Goal: Task Accomplishment & Management: Complete application form

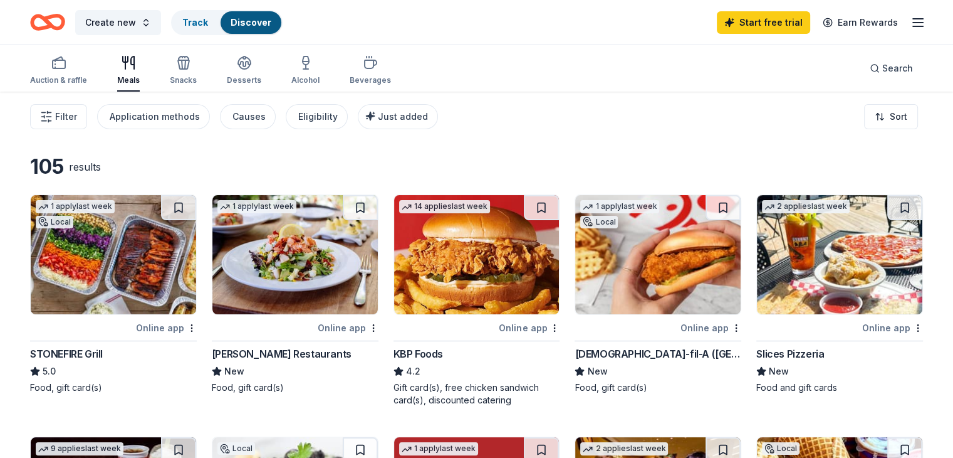
click at [611, 247] on img at bounding box center [657, 254] width 165 height 119
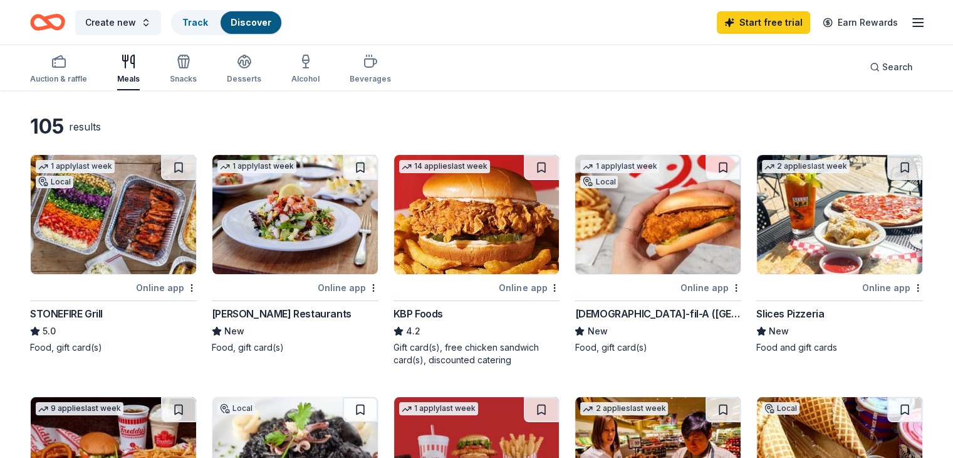
scroll to position [63, 0]
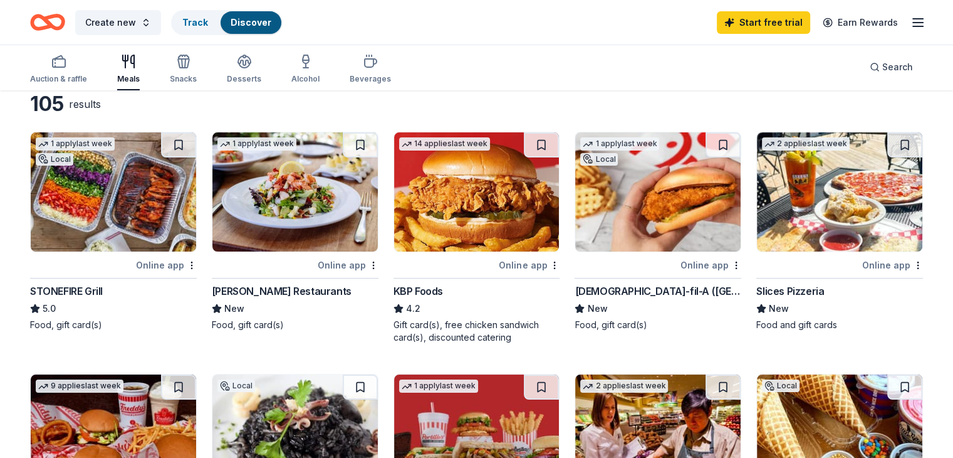
click at [786, 220] on img at bounding box center [839, 191] width 165 height 119
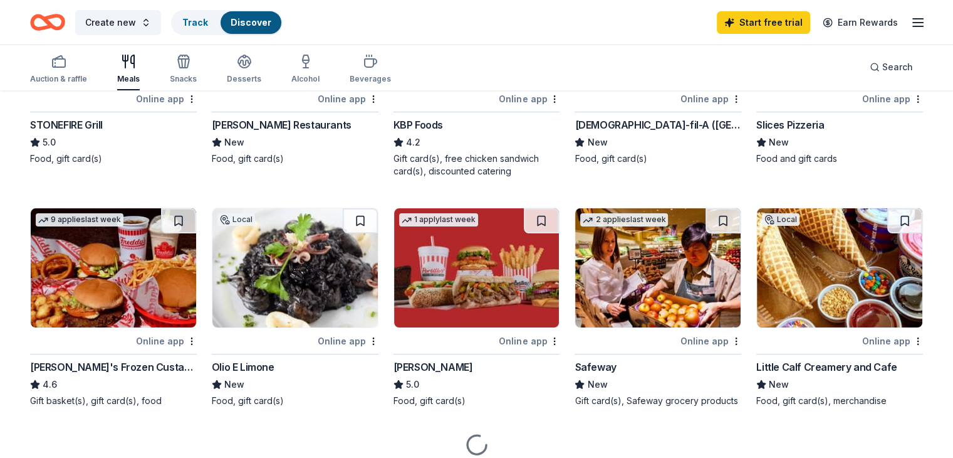
scroll to position [251, 0]
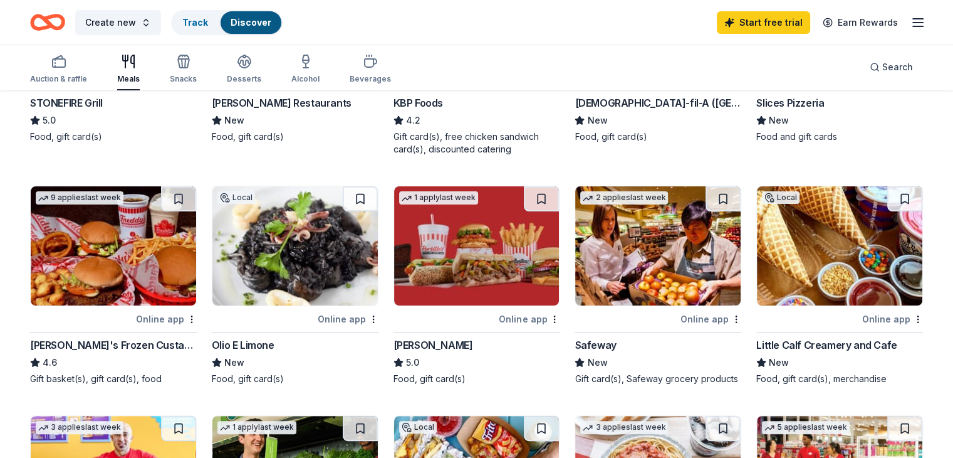
click at [115, 239] on img at bounding box center [113, 245] width 165 height 119
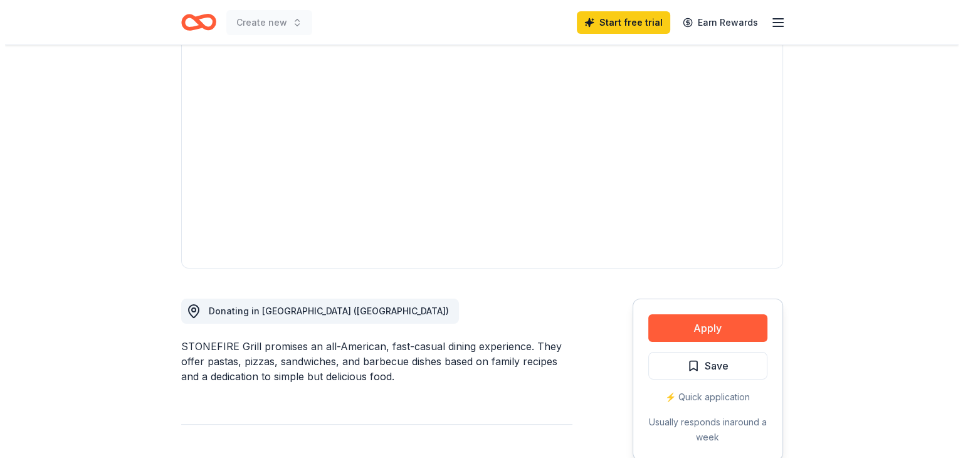
scroll to position [125, 0]
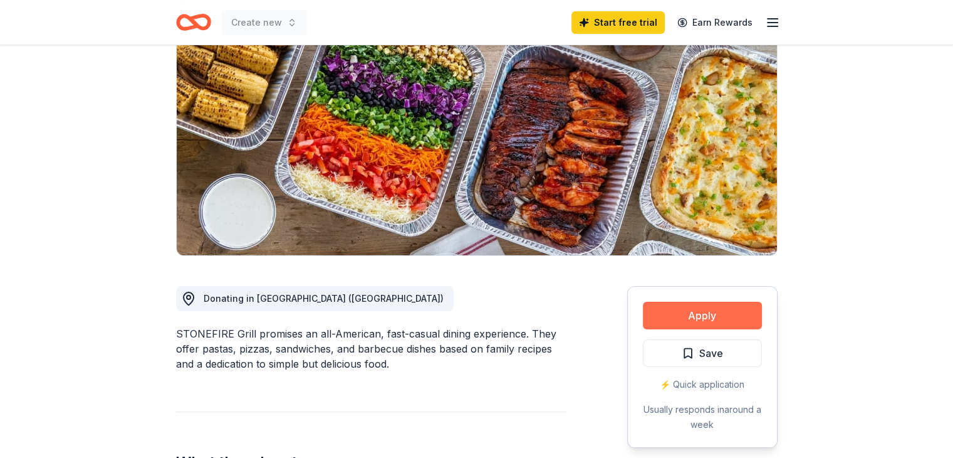
click at [676, 324] on button "Apply" at bounding box center [702, 315] width 119 height 28
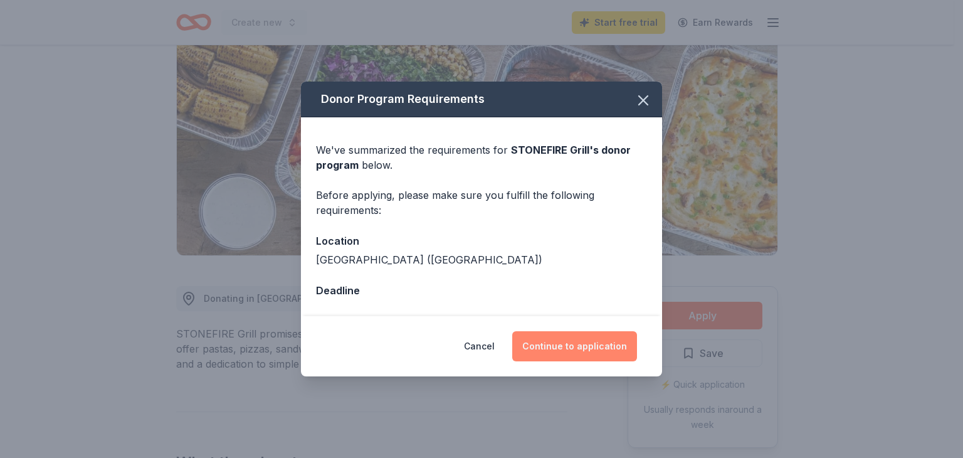
click at [552, 346] on button "Continue to application" at bounding box center [574, 346] width 125 height 30
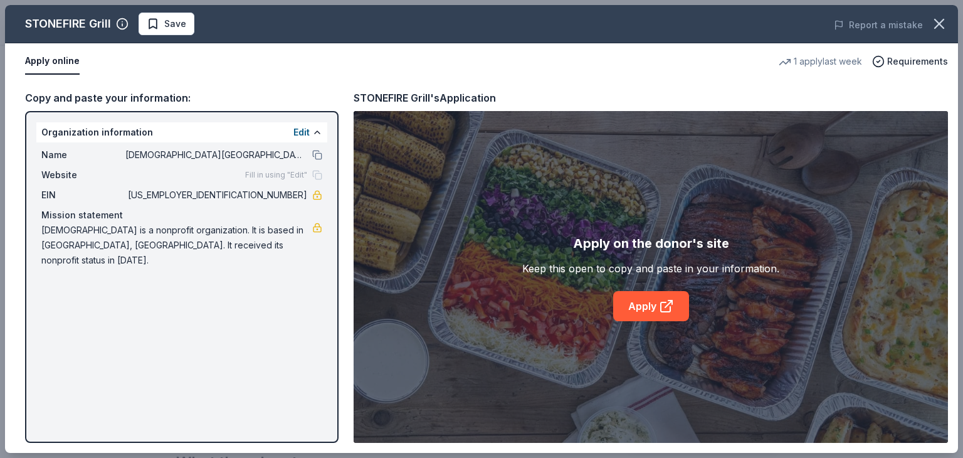
click at [646, 306] on div "STONEFIRE Grill Save Report a mistake Apply online 1 apply last week Requiremen…" at bounding box center [481, 229] width 953 height 448
click at [662, 304] on div "STONEFIRE Grill Save Report a mistake Apply online 1 apply last week Requiremen…" at bounding box center [481, 229] width 953 height 448
click at [658, 245] on div "STONEFIRE Grill Save Report a mistake Apply online 1 apply last week Requiremen…" at bounding box center [481, 229] width 953 height 448
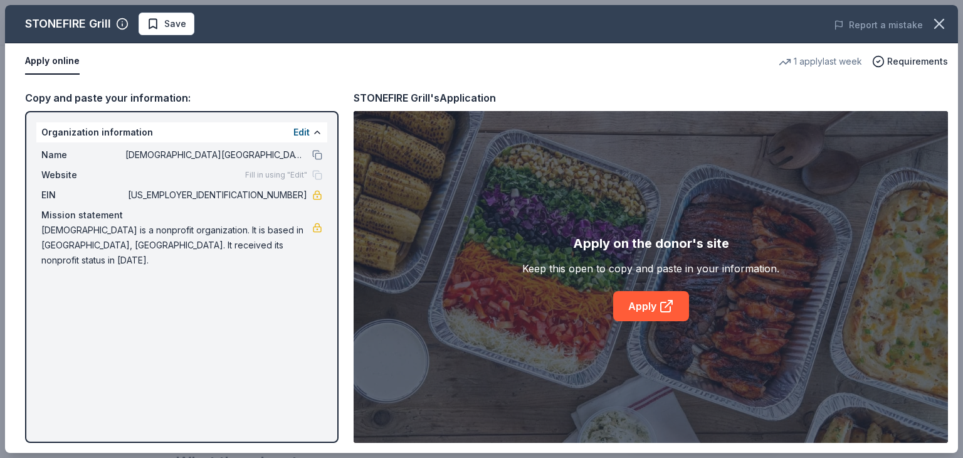
click at [222, 325] on div "STONEFIRE Grill Save Report a mistake Apply online 1 apply last week Requiremen…" at bounding box center [481, 229] width 953 height 448
click at [222, 324] on div "STONEFIRE Grill Save Report a mistake Apply online 1 apply last week Requiremen…" at bounding box center [481, 229] width 953 height 448
click at [301, 129] on div "STONEFIRE Grill Save Report a mistake Apply online 1 apply last week Requiremen…" at bounding box center [481, 229] width 953 height 448
click at [317, 155] on div "STONEFIRE Grill Save Report a mistake Apply online 1 apply last week Requiremen…" at bounding box center [481, 229] width 953 height 448
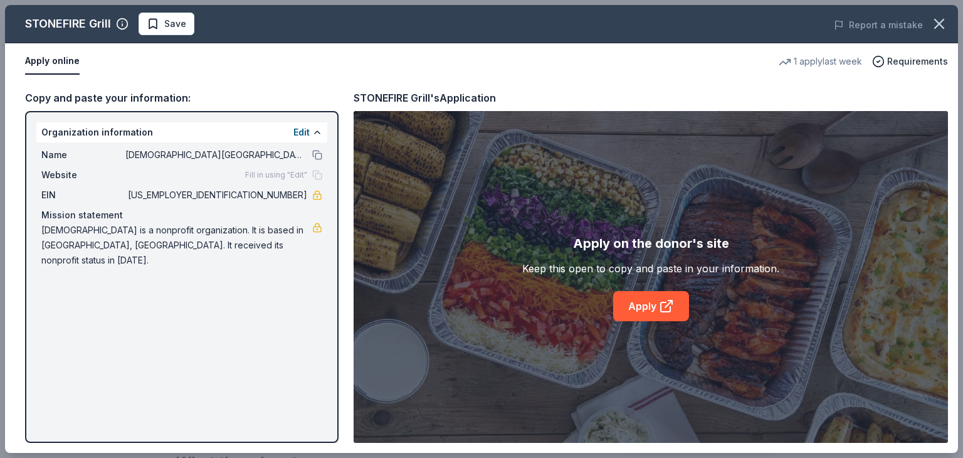
click at [315, 192] on div "STONEFIRE Grill Save Report a mistake Apply online 1 apply last week Requiremen…" at bounding box center [481, 229] width 953 height 448
click at [315, 234] on div "STONEFIRE Grill Save Report a mistake Apply online 1 apply last week Requiremen…" at bounding box center [481, 229] width 953 height 448
click at [879, 64] on div "STONEFIRE Grill Save Report a mistake Apply online 1 apply last week Requiremen…" at bounding box center [481, 229] width 953 height 448
click at [67, 60] on div "STONEFIRE Grill Save Report a mistake Apply online 1 apply last week Requiremen…" at bounding box center [481, 229] width 953 height 448
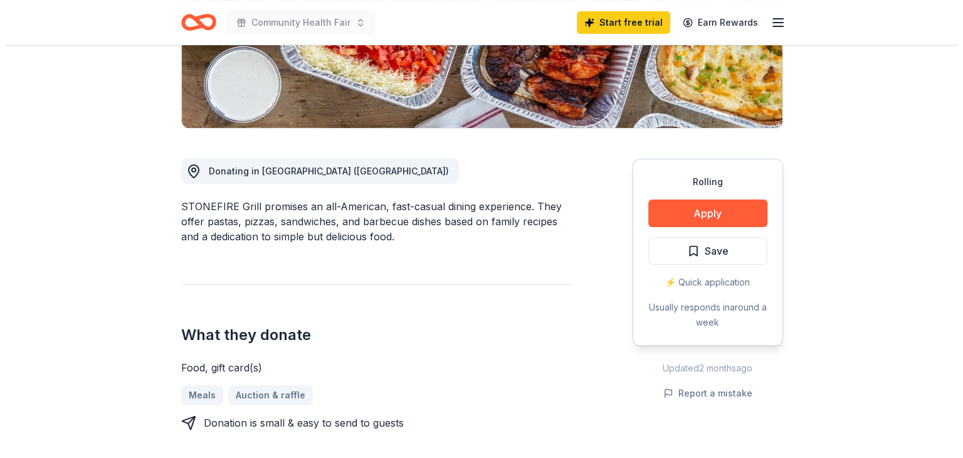
scroll to position [251, 0]
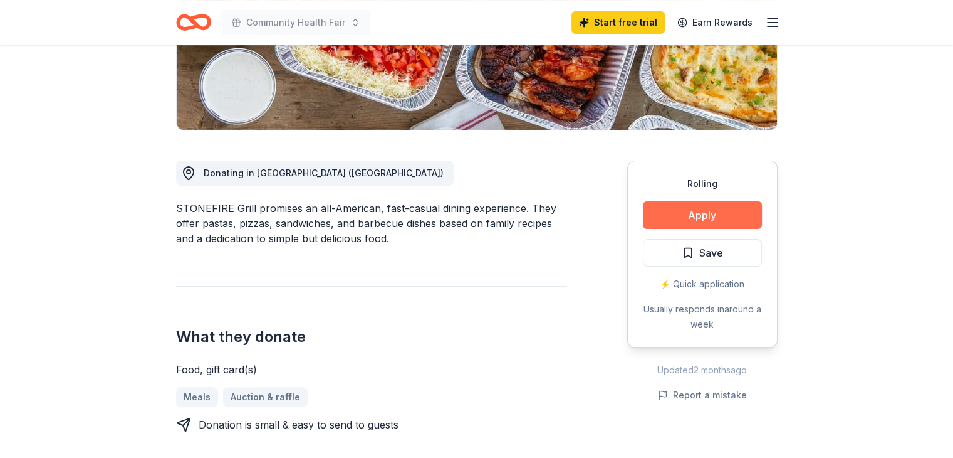
click at [706, 213] on button "Apply" at bounding box center [702, 215] width 119 height 28
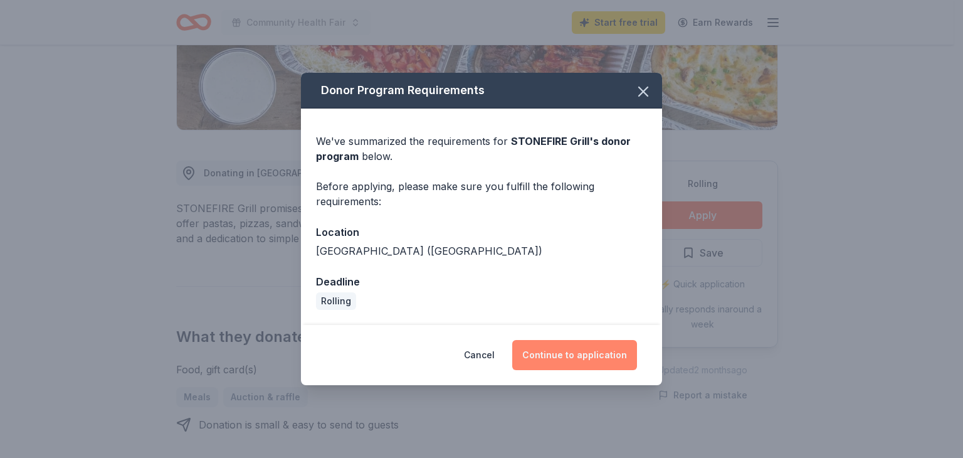
click at [574, 353] on button "Continue to application" at bounding box center [574, 355] width 125 height 30
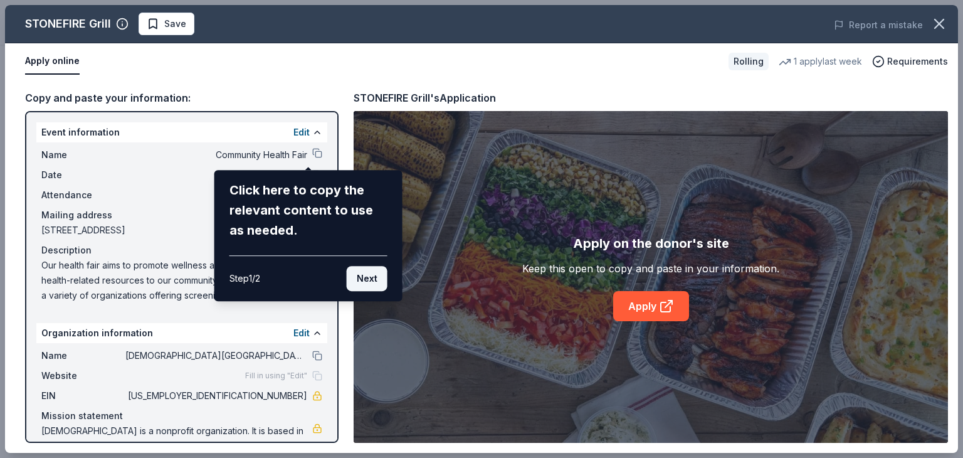
click at [361, 276] on button "Next" at bounding box center [367, 278] width 41 height 25
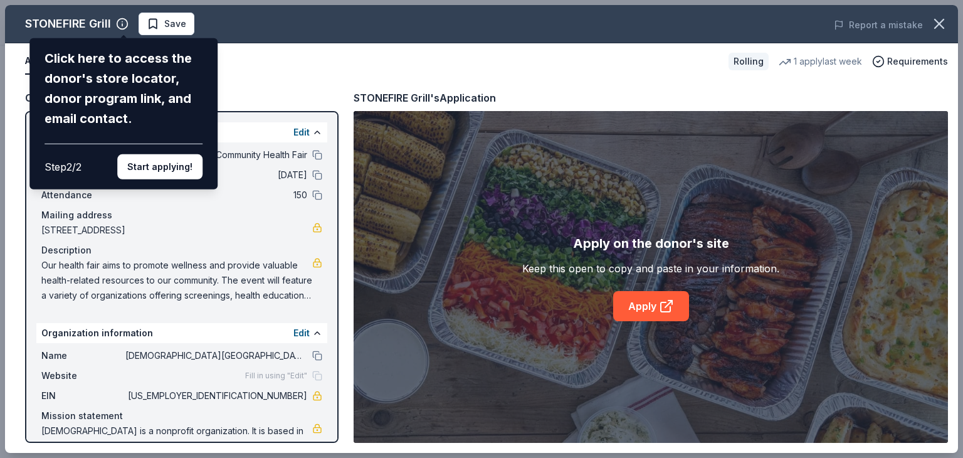
click at [150, 170] on button "Start applying!" at bounding box center [159, 166] width 85 height 25
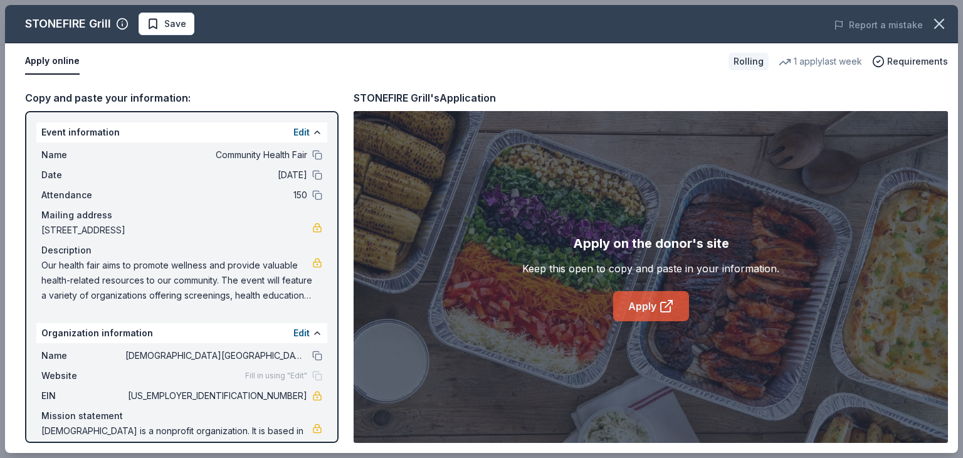
click at [657, 305] on link "Apply" at bounding box center [651, 306] width 76 height 30
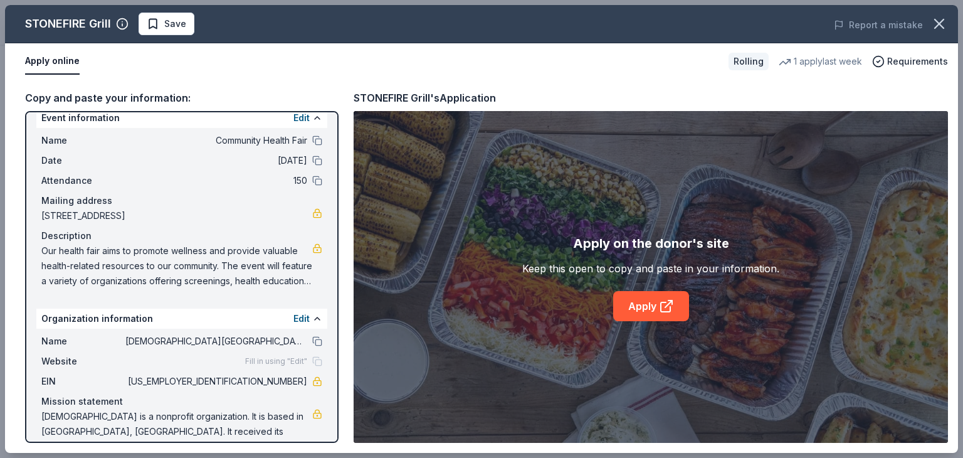
scroll to position [0, 0]
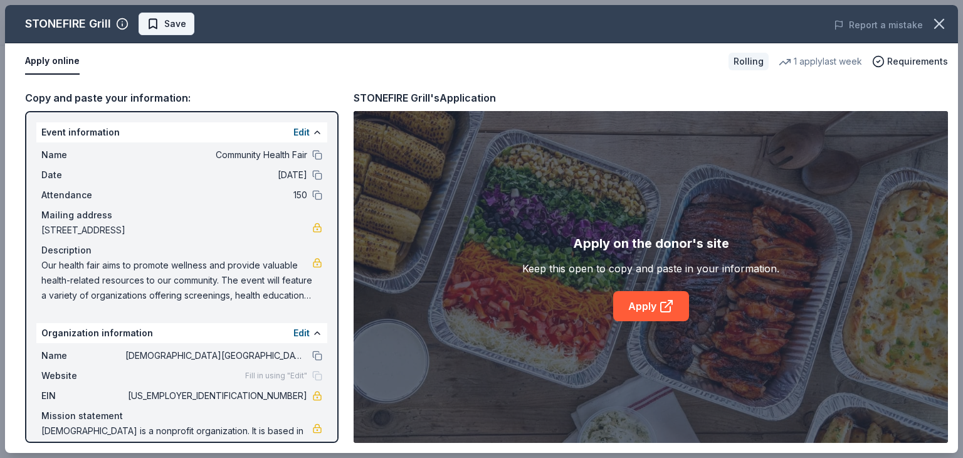
click at [176, 19] on span "Save" at bounding box center [175, 23] width 22 height 15
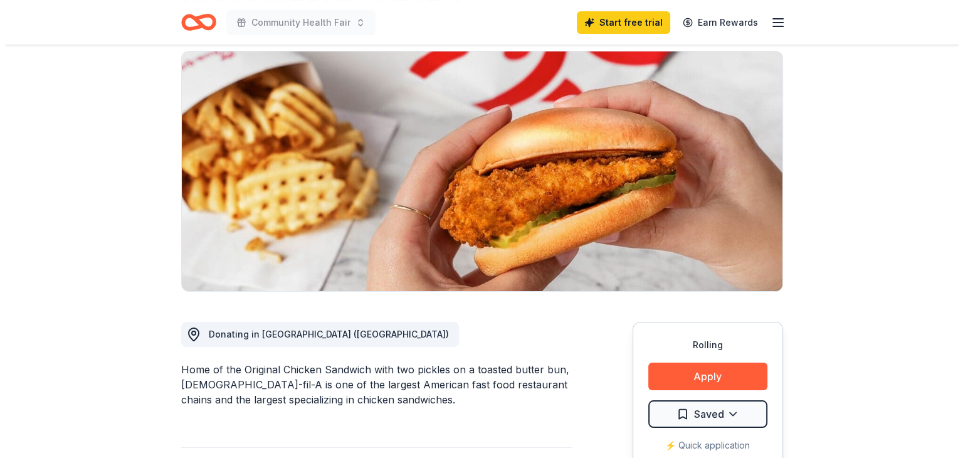
scroll to position [125, 0]
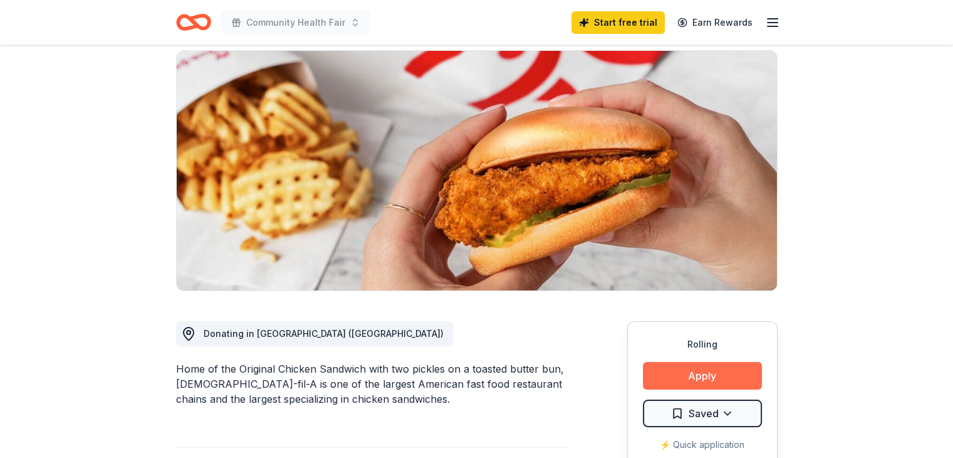
click at [728, 362] on button "Apply" at bounding box center [702, 376] width 119 height 28
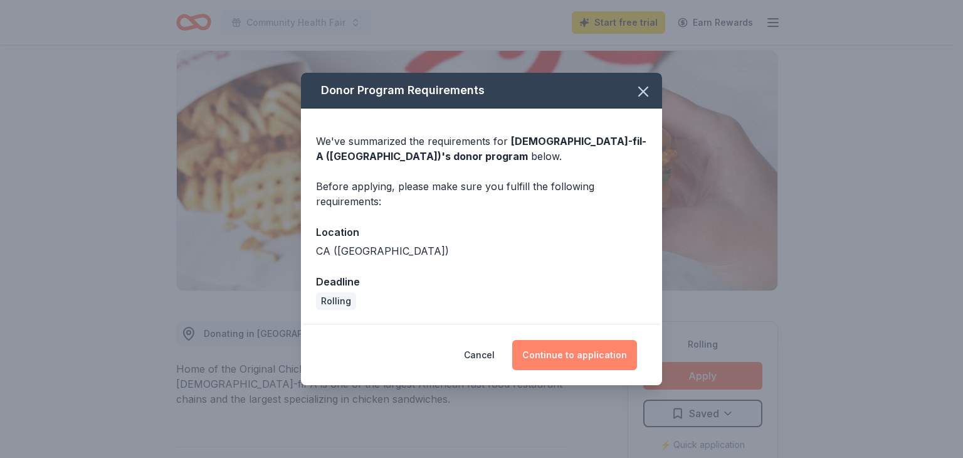
click at [582, 353] on button "Continue to application" at bounding box center [574, 355] width 125 height 30
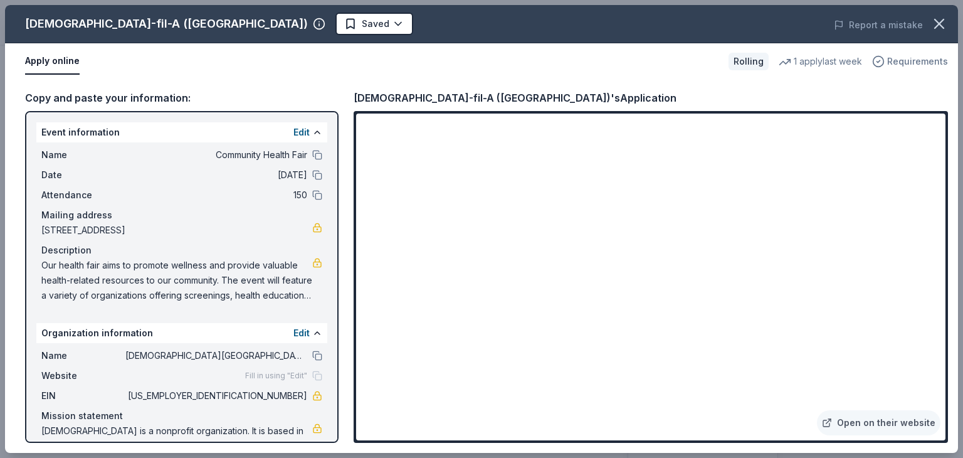
click at [892, 59] on span "Requirements" at bounding box center [917, 61] width 61 height 15
click at [201, 24] on html "Community Health Fair Start free trial Earn Rewards Rolling Share Chick-fil-A (…" at bounding box center [481, 104] width 963 height 458
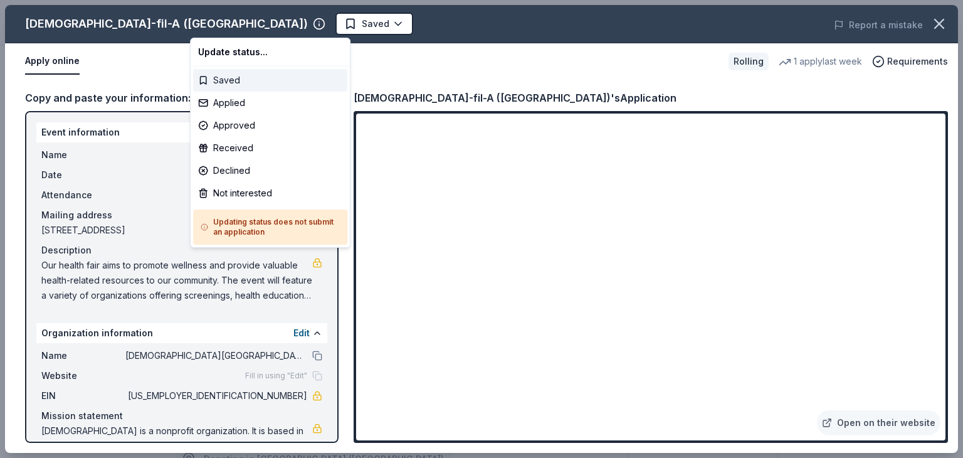
click at [228, 80] on div "Saved" at bounding box center [270, 80] width 154 height 23
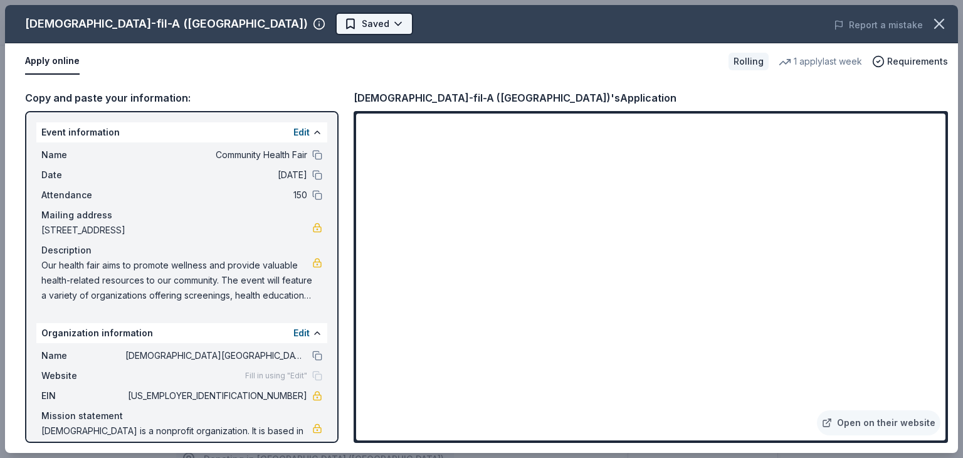
click at [259, 28] on body "Community Health Fair Saved Apply Rolling Share Chick-fil-A (Los Angeles) New 1…" at bounding box center [476, 229] width 953 height 458
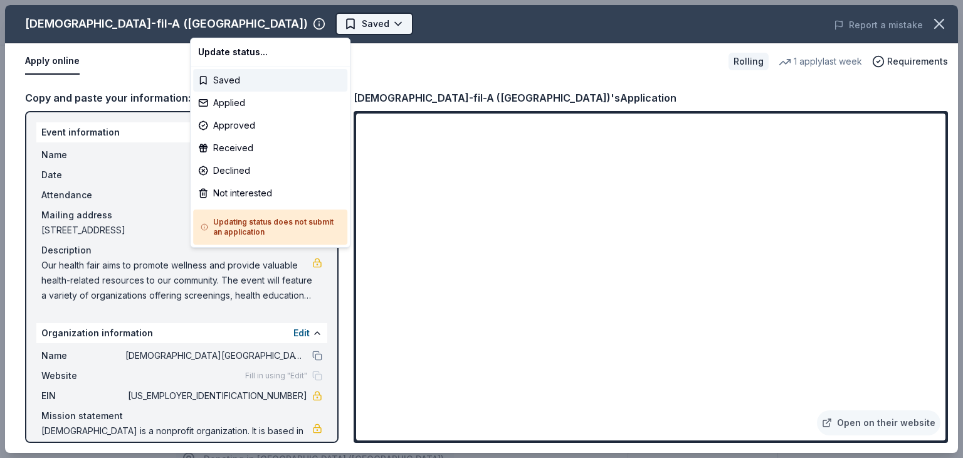
click at [259, 28] on body "Community Health Fair Saved Apply Rolling Share Chick-fil-A (Los Angeles) New 1…" at bounding box center [476, 229] width 953 height 458
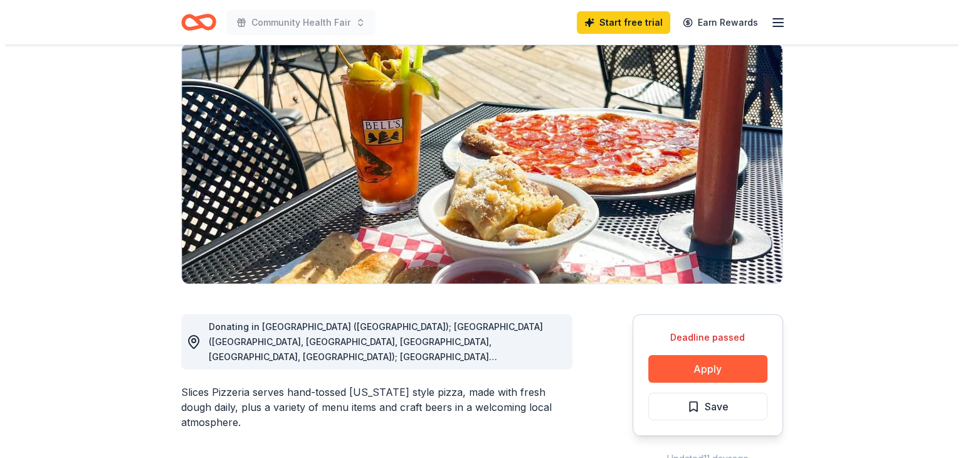
scroll to position [125, 0]
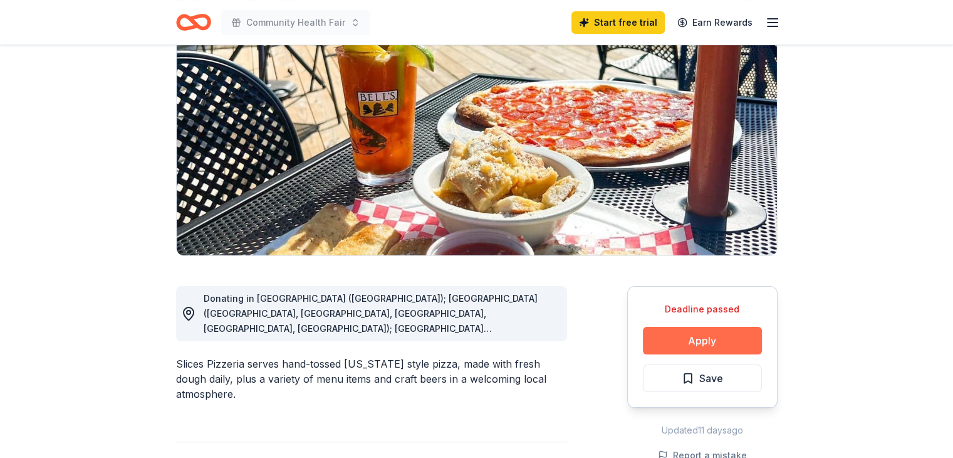
click at [688, 340] on button "Apply" at bounding box center [702, 341] width 119 height 28
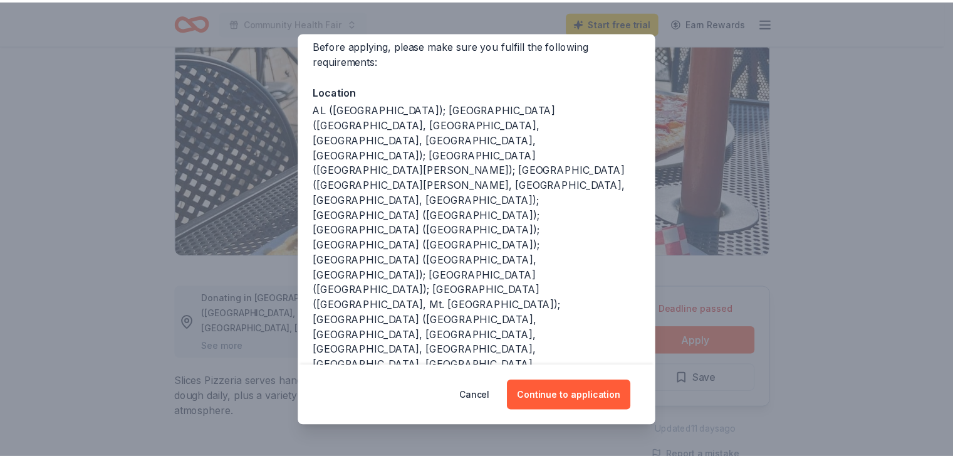
scroll to position [122, 0]
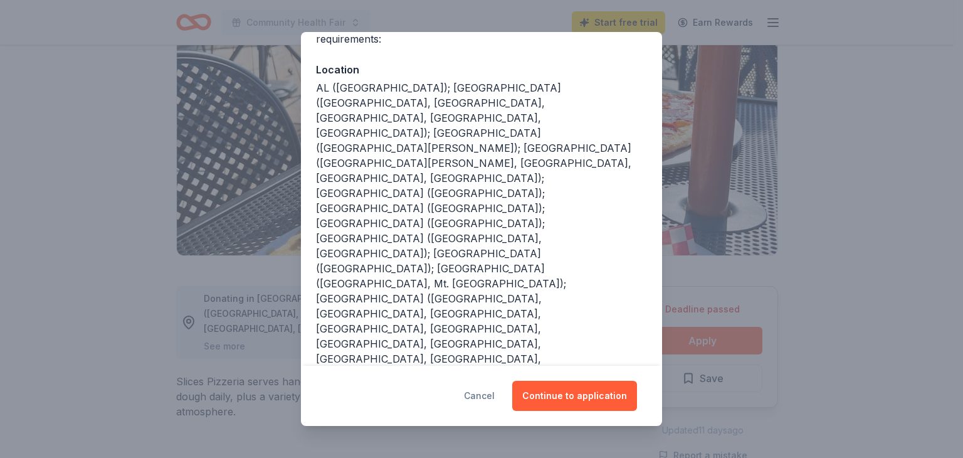
click at [485, 392] on button "Cancel" at bounding box center [479, 395] width 31 height 30
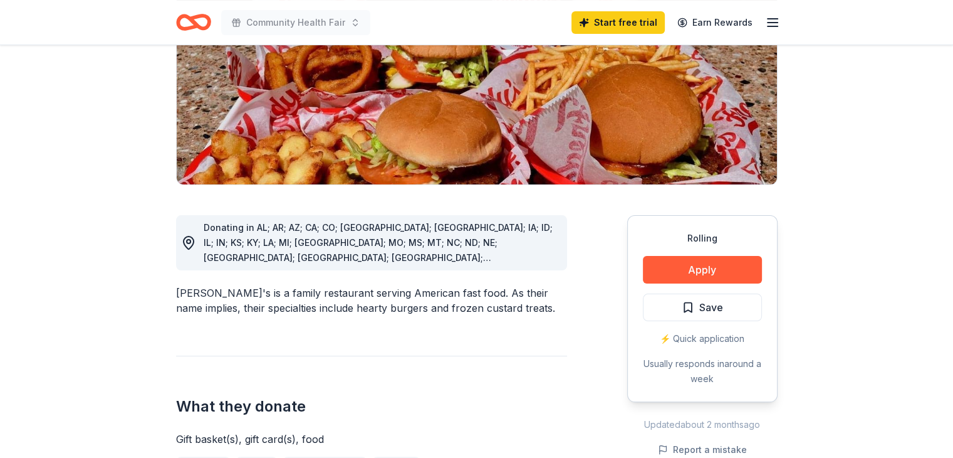
scroll to position [251, 0]
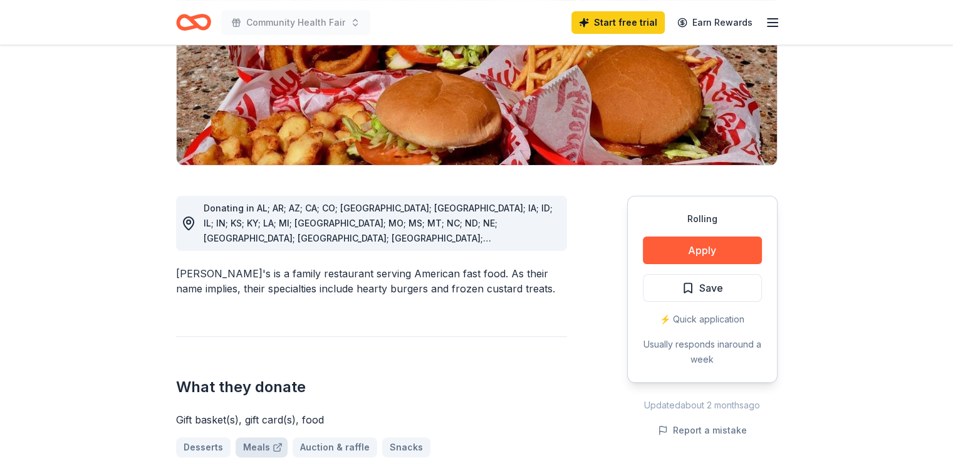
click at [254, 437] on link "Meals" at bounding box center [262, 447] width 52 height 20
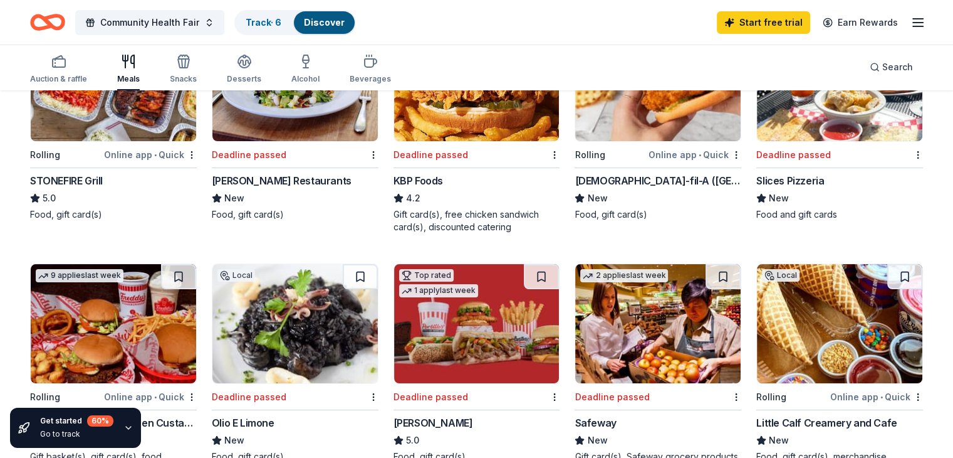
scroll to position [251, 0]
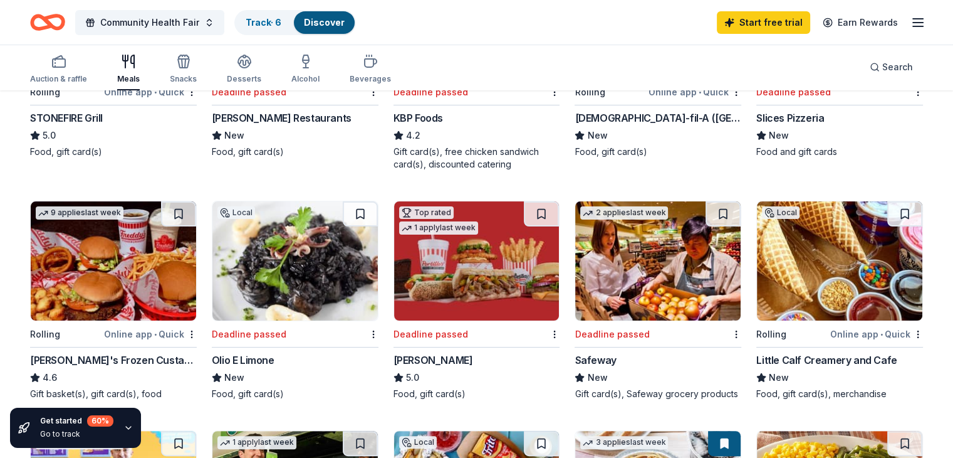
click at [160, 275] on img at bounding box center [113, 260] width 165 height 119
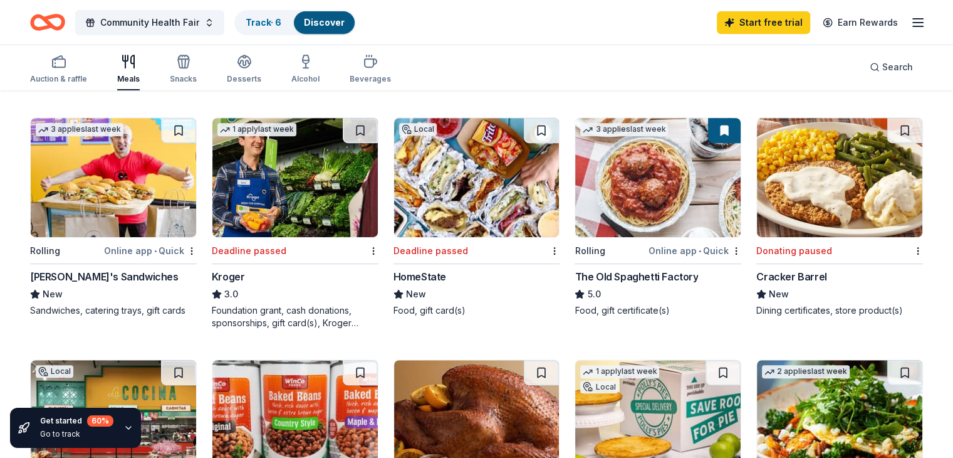
scroll to position [564, 0]
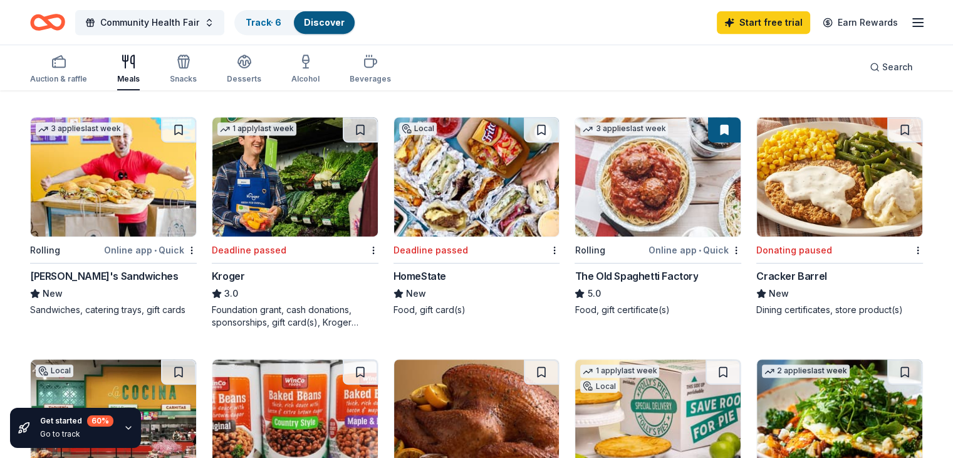
click at [109, 224] on img at bounding box center [113, 176] width 165 height 119
click at [182, 258] on div "Online app • Quick" at bounding box center [150, 250] width 93 height 16
click at [167, 196] on img at bounding box center [113, 176] width 165 height 119
click at [607, 174] on img at bounding box center [657, 176] width 165 height 119
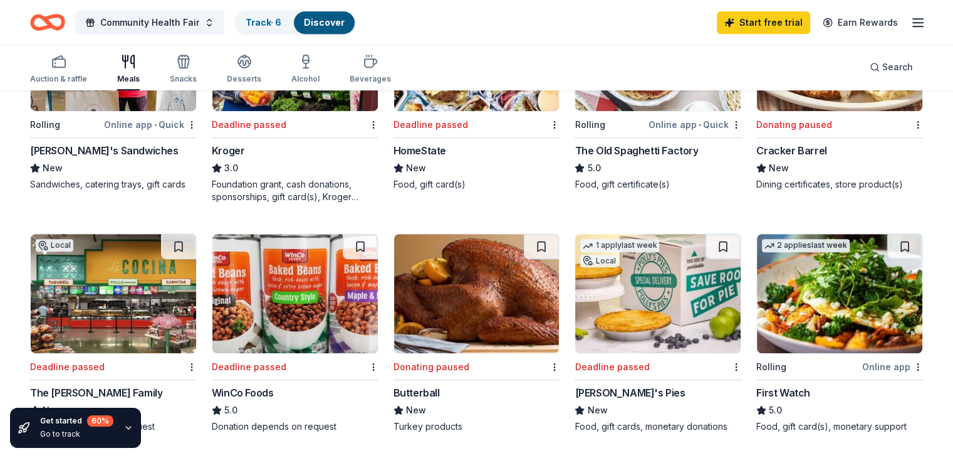
scroll to position [752, 0]
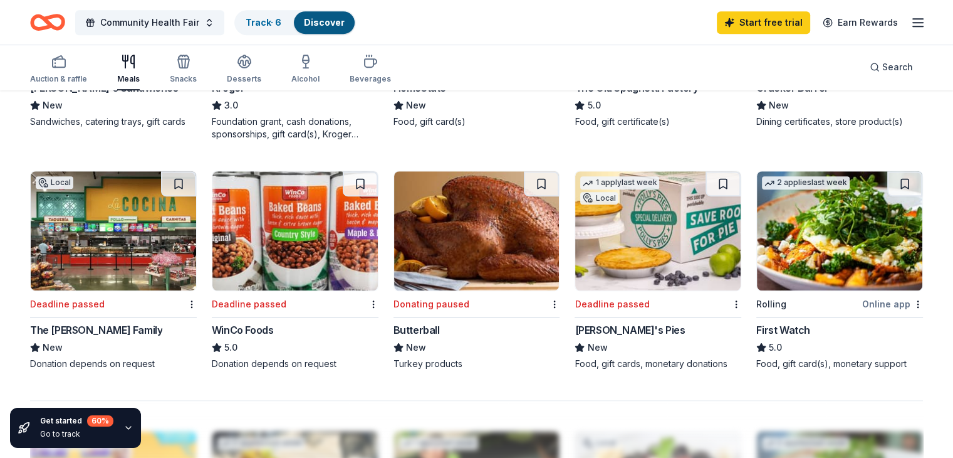
click at [770, 290] on img at bounding box center [839, 230] width 165 height 119
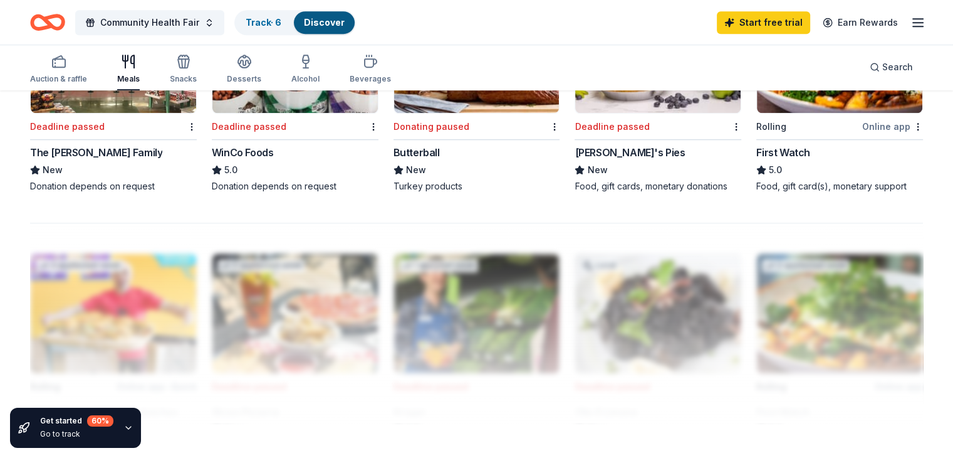
scroll to position [940, 0]
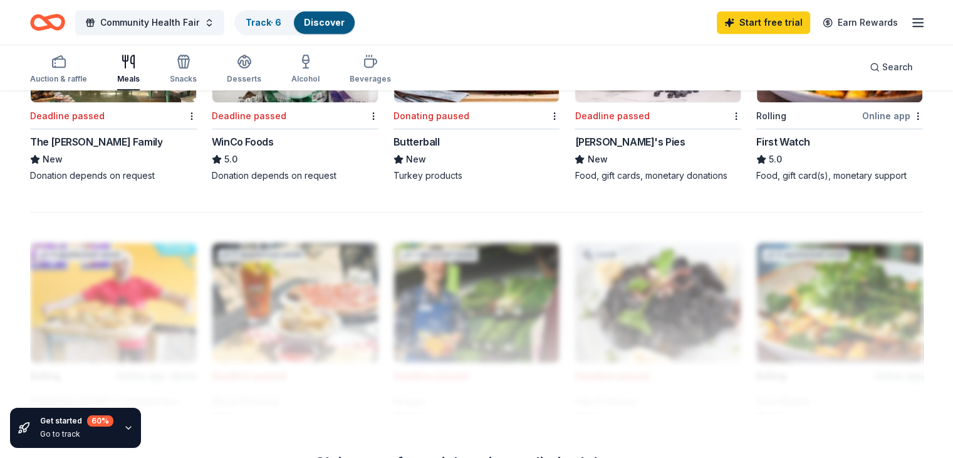
click at [782, 102] on img at bounding box center [839, 42] width 165 height 119
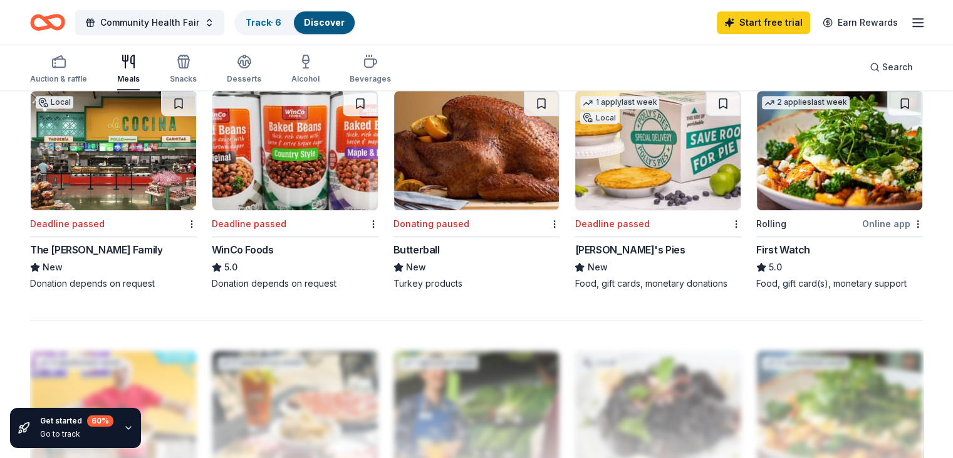
scroll to position [830, 0]
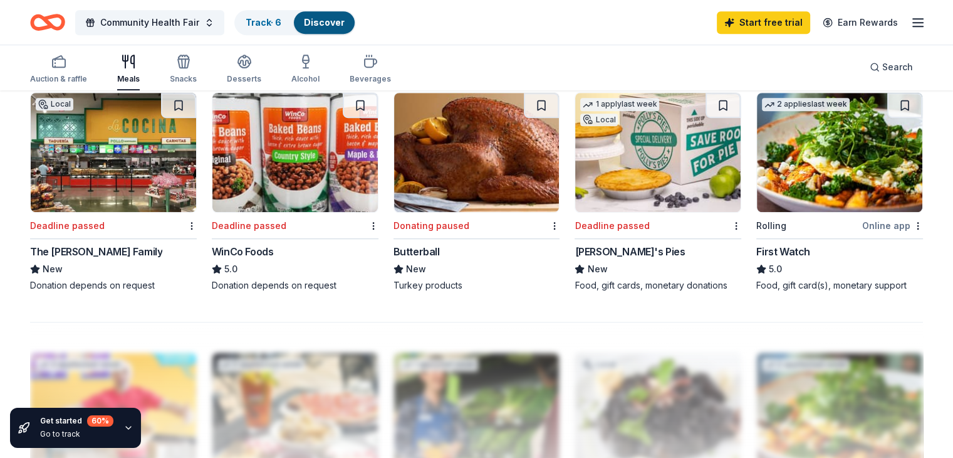
click at [315, 186] on img at bounding box center [294, 152] width 165 height 119
click at [342, 23] on link "Discover" at bounding box center [324, 22] width 41 height 11
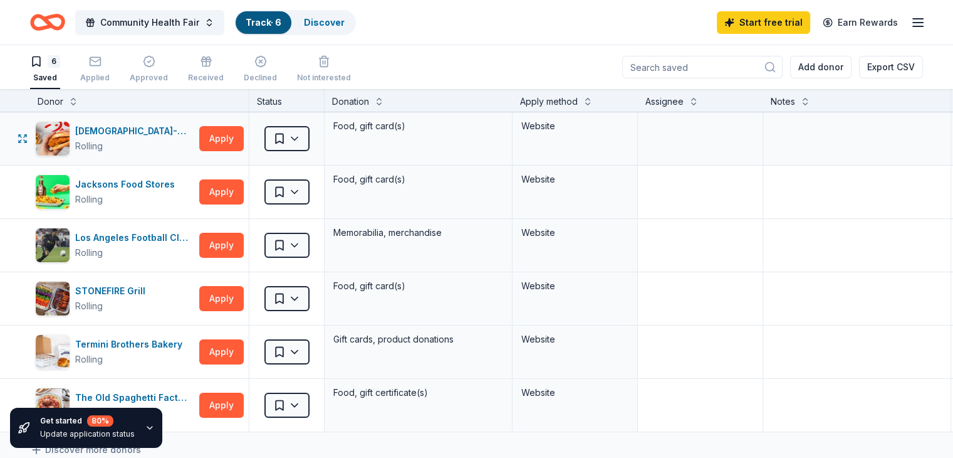
scroll to position [125, 0]
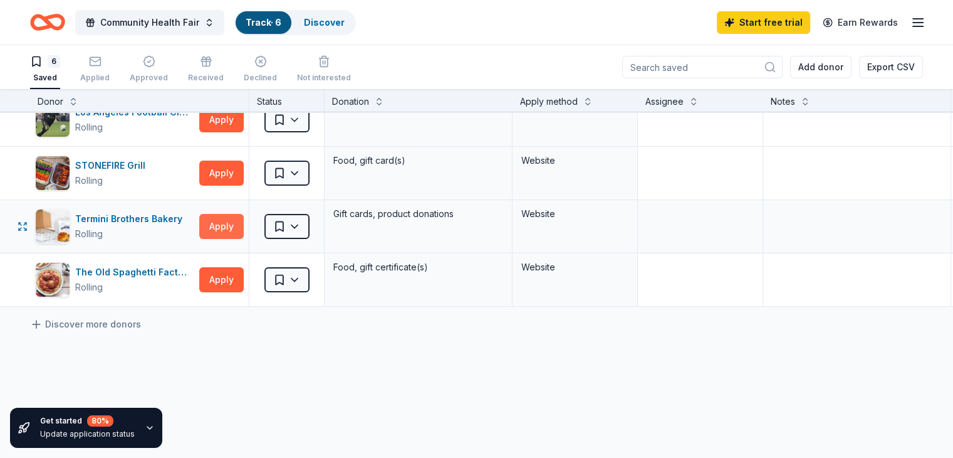
click at [243, 224] on button "Apply" at bounding box center [221, 226] width 44 height 25
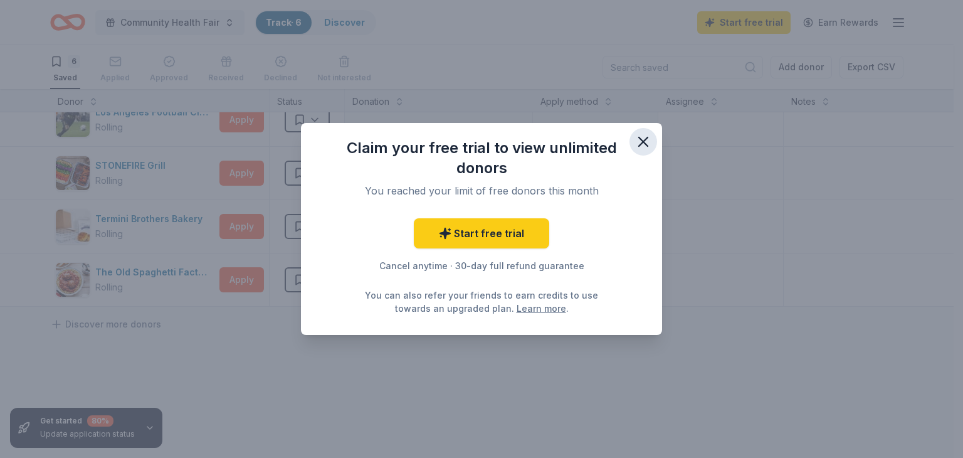
click at [637, 143] on icon "button" at bounding box center [643, 142] width 18 height 18
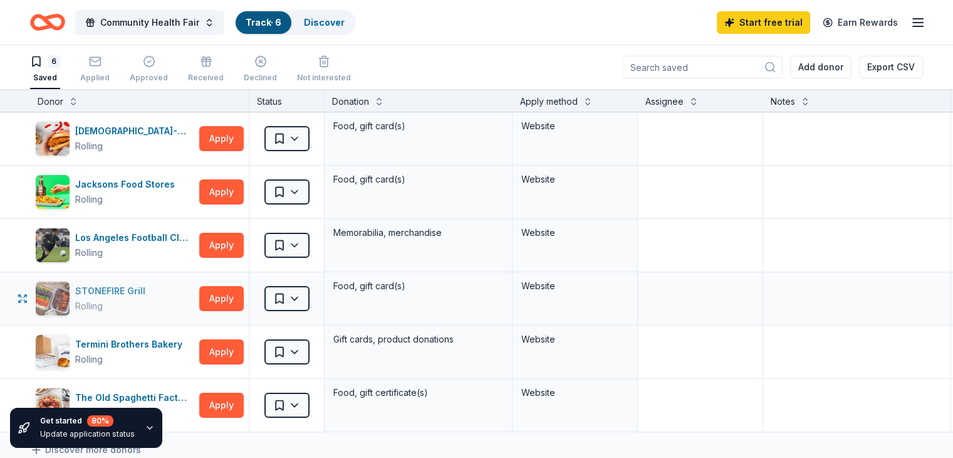
scroll to position [0, 0]
click at [102, 67] on icon "button" at bounding box center [95, 61] width 13 height 13
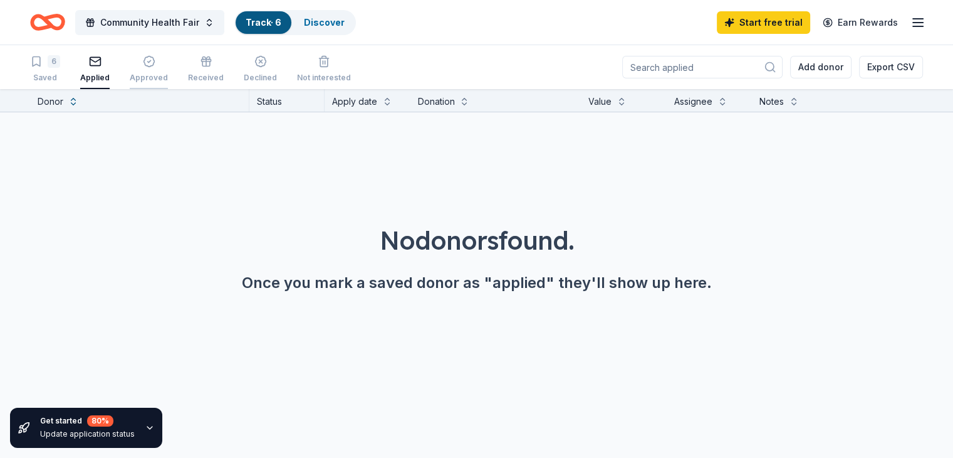
click at [158, 67] on div "button" at bounding box center [149, 61] width 38 height 13
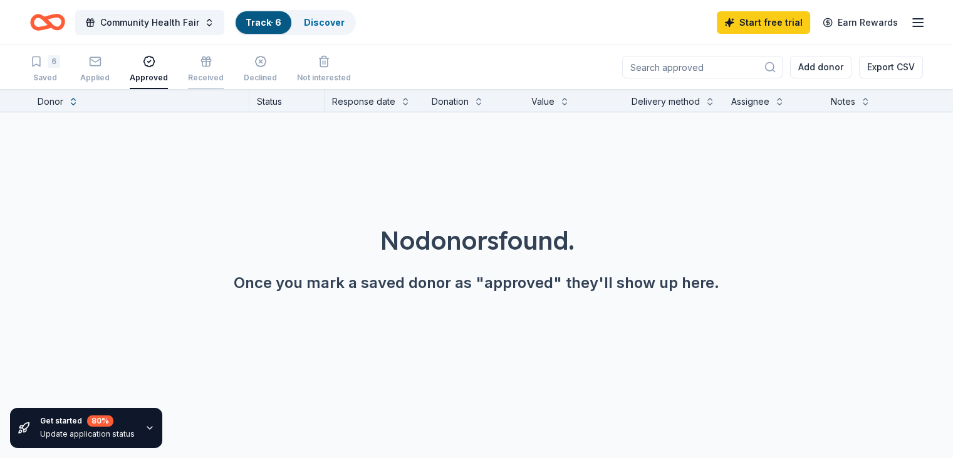
click at [224, 53] on button "Received" at bounding box center [206, 69] width 36 height 39
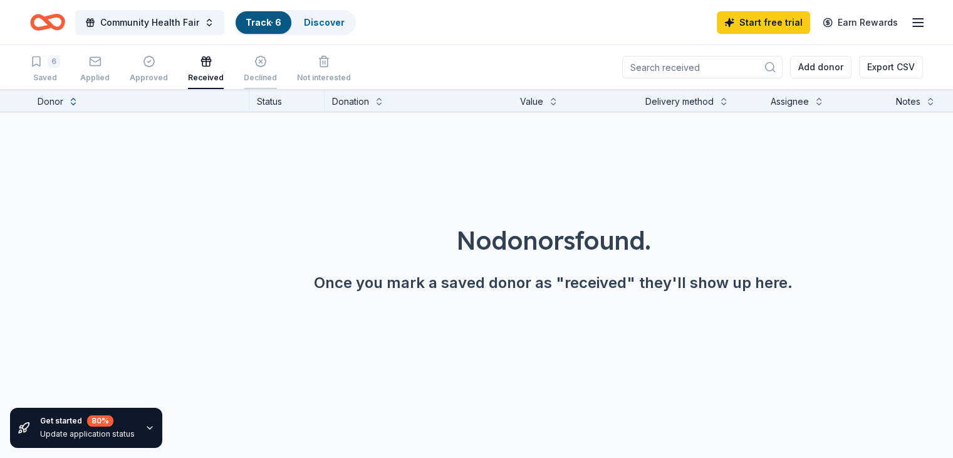
click at [277, 78] on div "Declined" at bounding box center [260, 78] width 33 height 10
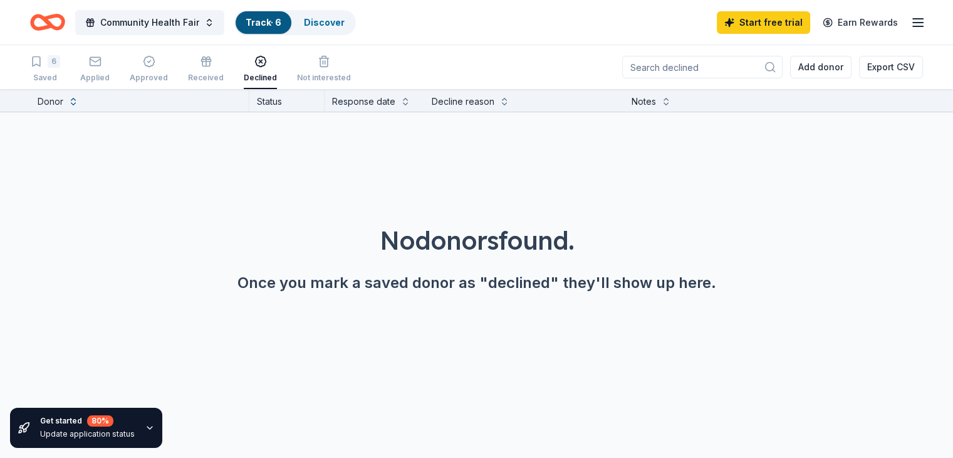
click at [295, 145] on div "No donors found. Once you mark a saved donor as "declined" they'll show up here." at bounding box center [476, 222] width 953 height 221
click at [281, 18] on link "Track · 6" at bounding box center [264, 22] width 36 height 11
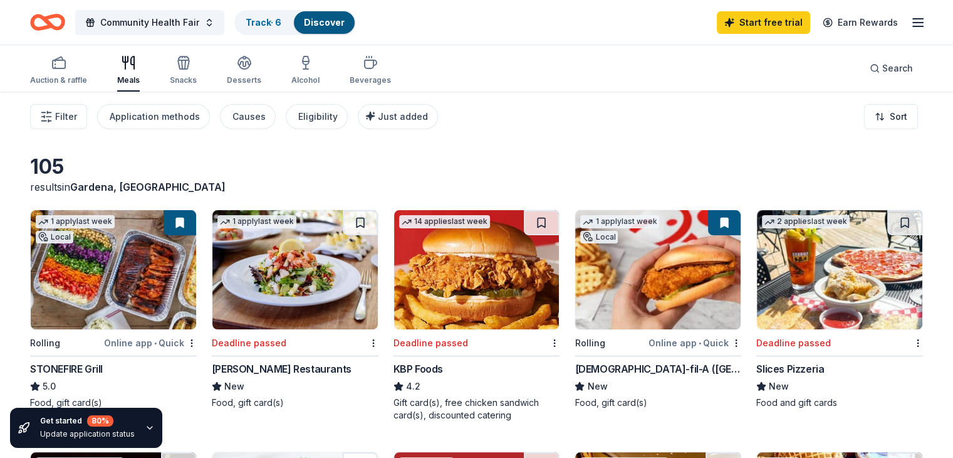
click at [424, 246] on img at bounding box center [476, 269] width 165 height 119
click at [149, 120] on div "Application methods" at bounding box center [155, 116] width 90 height 15
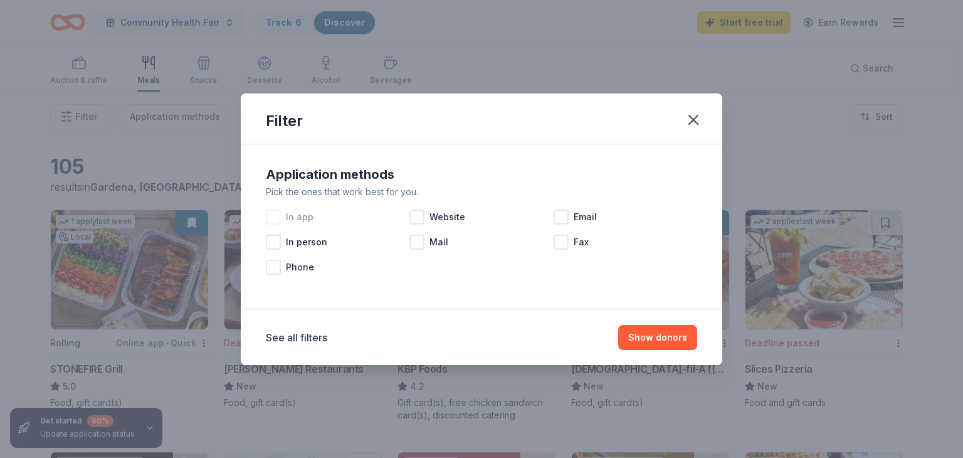
click at [271, 215] on div at bounding box center [273, 216] width 15 height 15
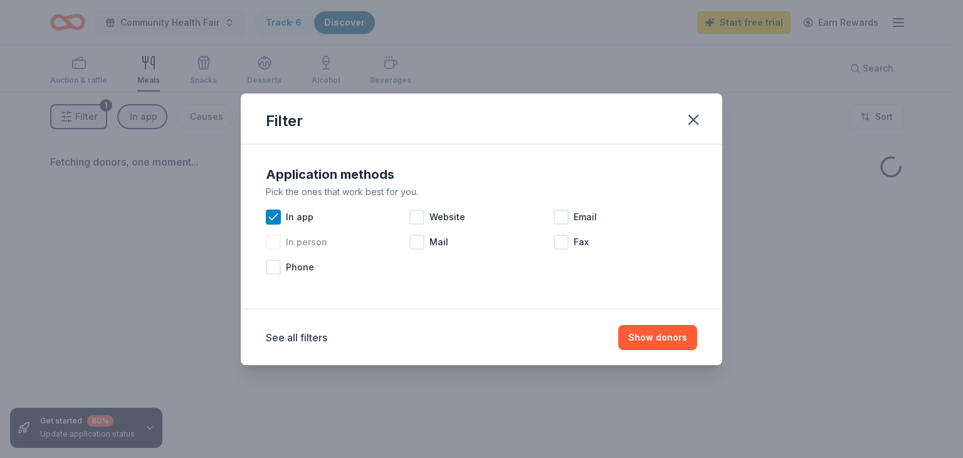
click at [271, 243] on div at bounding box center [273, 241] width 15 height 15
click at [272, 266] on div at bounding box center [273, 266] width 15 height 15
click at [421, 219] on div at bounding box center [416, 216] width 15 height 15
click at [418, 241] on div at bounding box center [416, 241] width 15 height 15
click at [559, 217] on div at bounding box center [560, 216] width 15 height 15
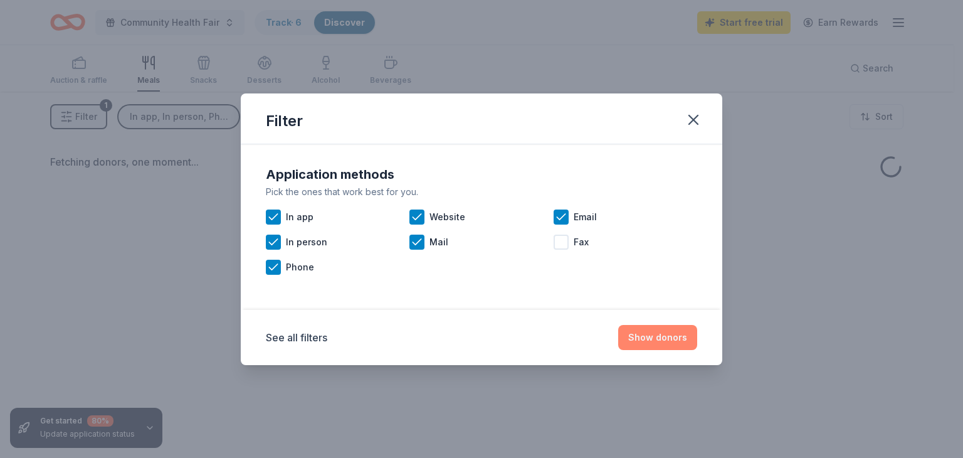
click at [637, 336] on button "Show donors" at bounding box center [657, 337] width 79 height 25
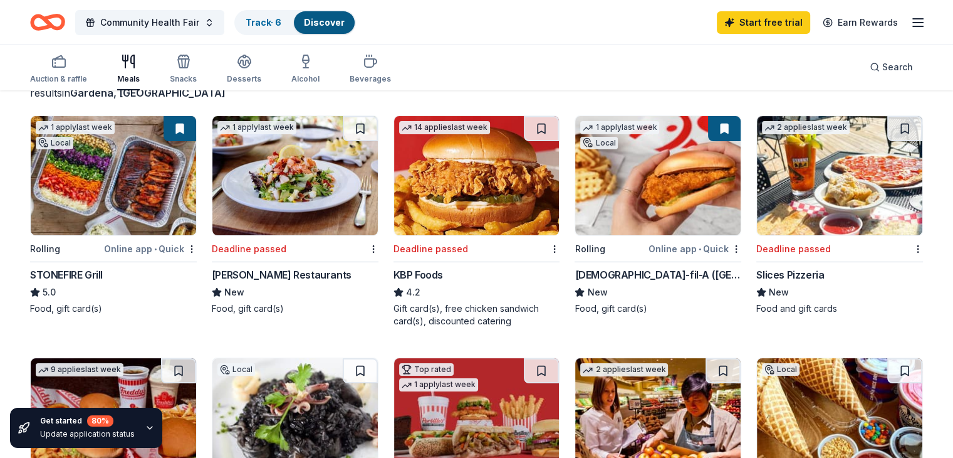
scroll to position [63, 0]
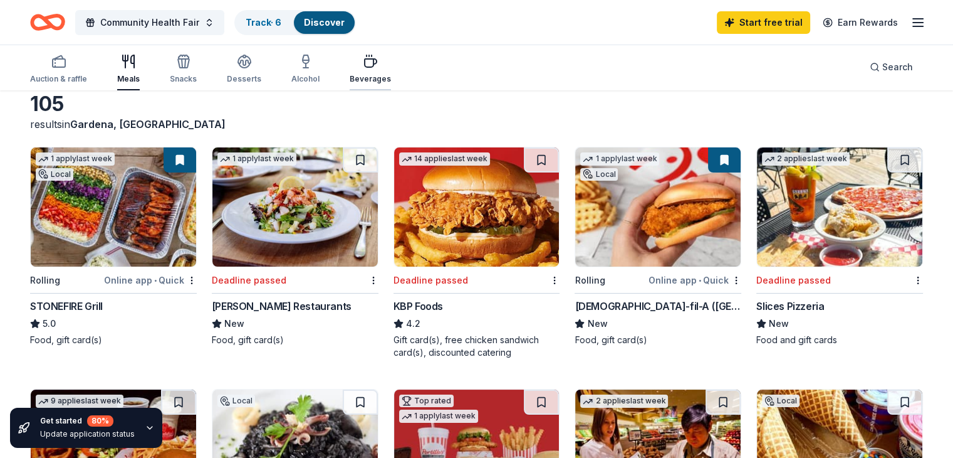
click at [378, 66] on icon "button" at bounding box center [370, 61] width 15 height 15
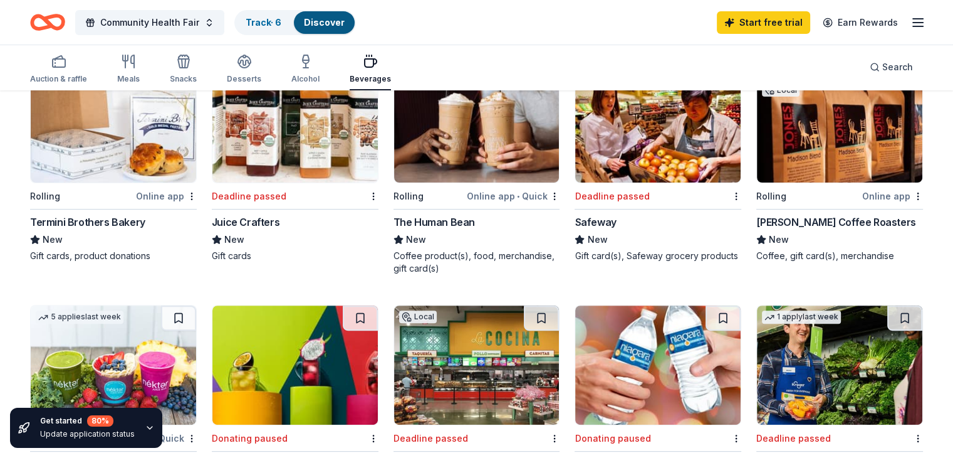
scroll to position [501, 0]
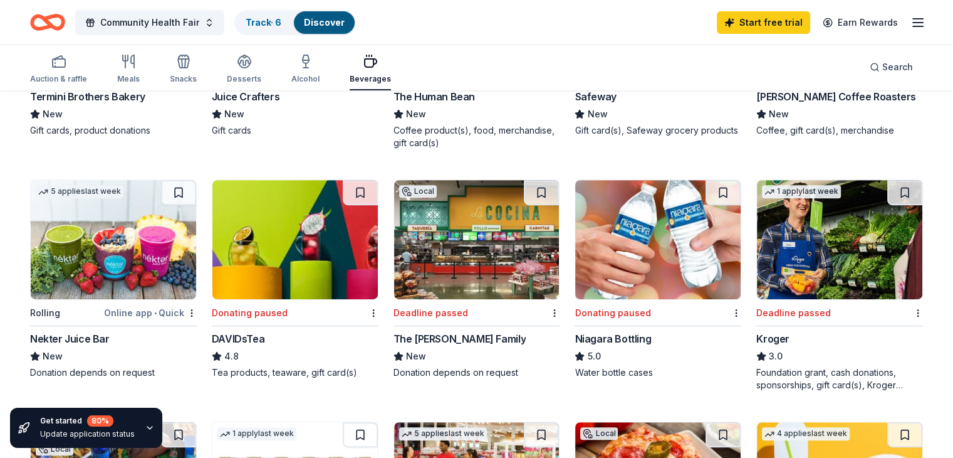
click at [147, 246] on img at bounding box center [113, 239] width 165 height 119
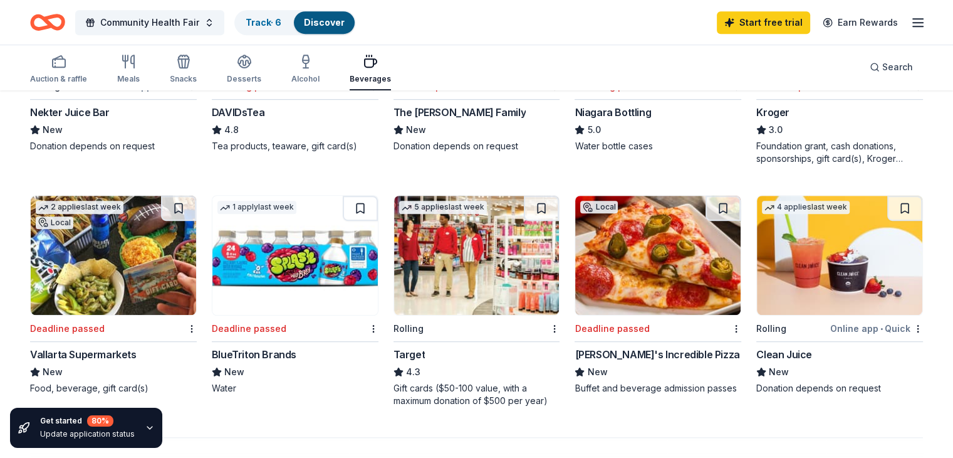
scroll to position [564, 0]
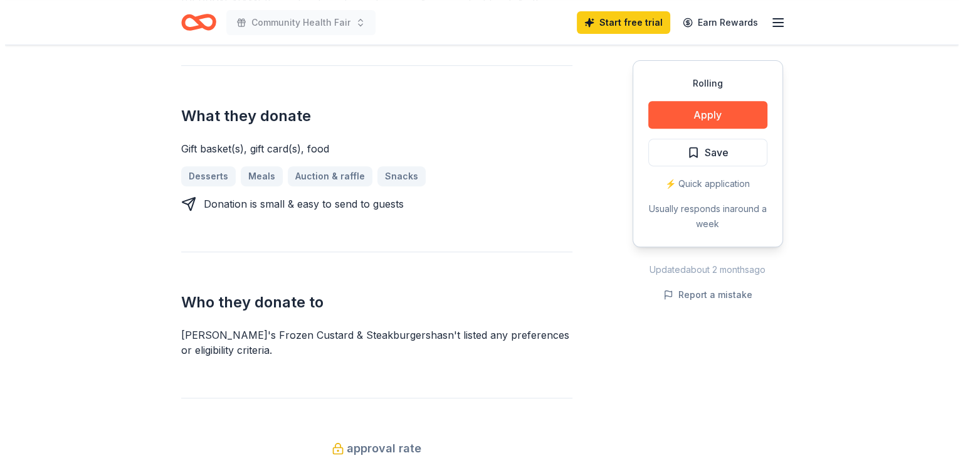
scroll to position [501, 0]
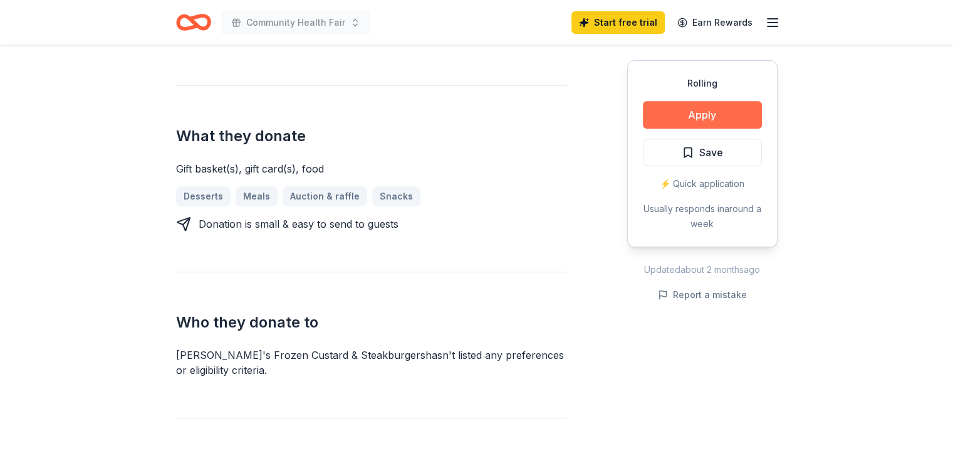
click at [661, 111] on button "Apply" at bounding box center [702, 115] width 119 height 28
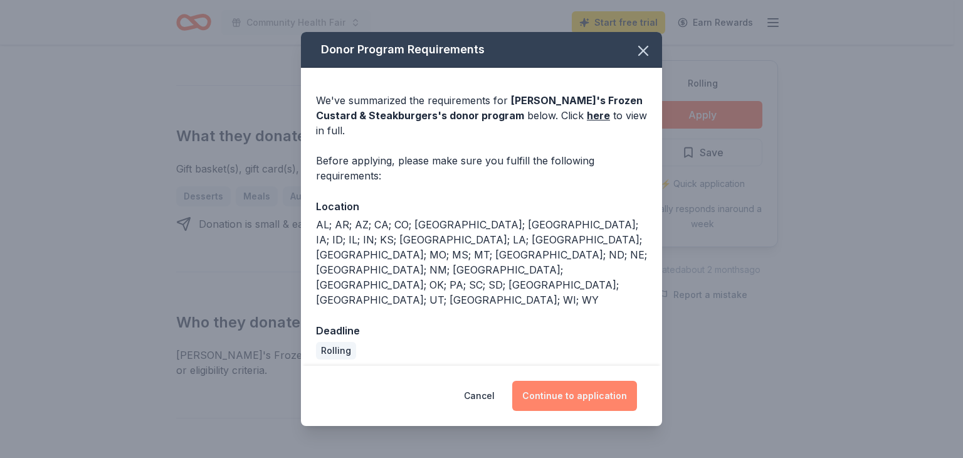
click at [562, 380] on button "Continue to application" at bounding box center [574, 395] width 125 height 30
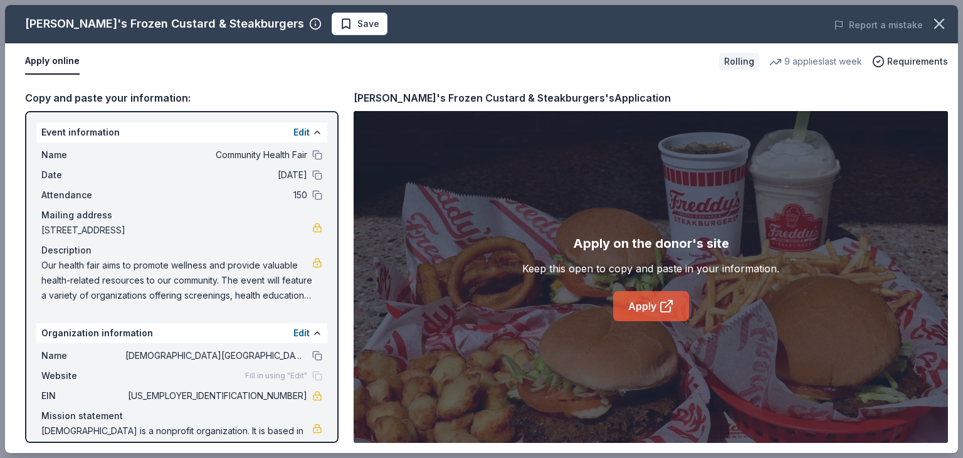
click at [646, 306] on link "Apply" at bounding box center [651, 306] width 76 height 30
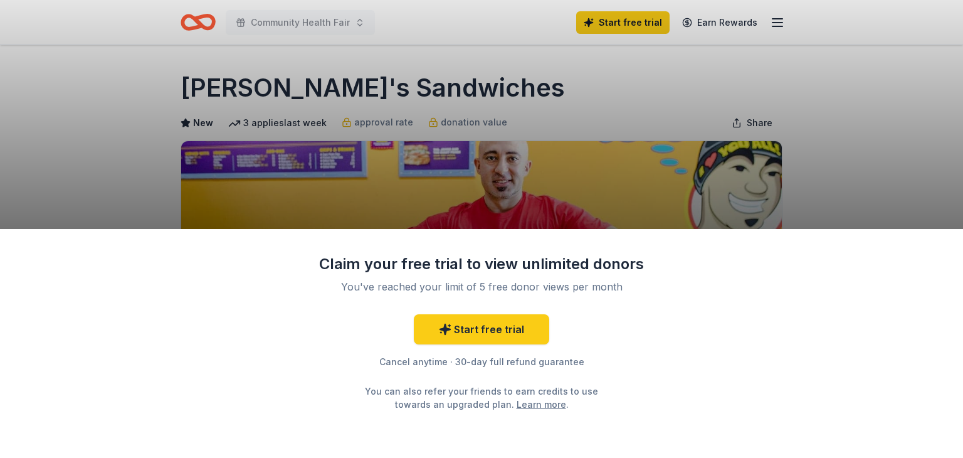
click at [419, 197] on div "Claim your free trial to view unlimited donors You've reached your limit of 5 f…" at bounding box center [481, 229] width 963 height 458
click at [496, 327] on link "Start free trial" at bounding box center [481, 329] width 135 height 30
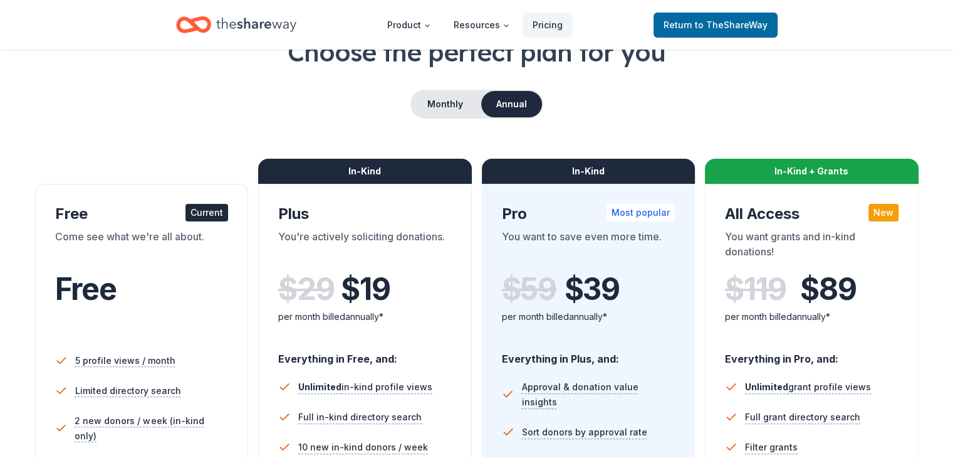
scroll to position [125, 0]
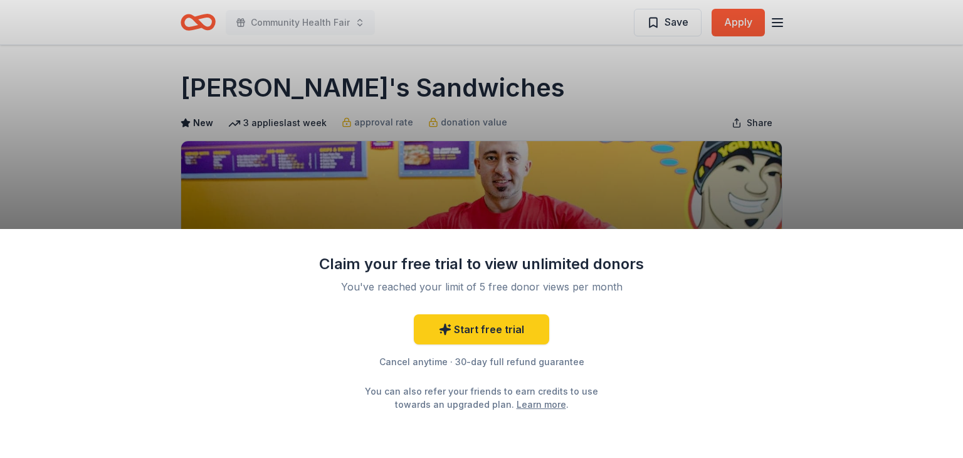
click at [523, 407] on link "Learn more" at bounding box center [541, 403] width 50 height 13
click at [601, 180] on div "Claim your free trial to view unlimited donors You've reached your limit of 5 f…" at bounding box center [481, 229] width 963 height 458
click at [755, 125] on div "Claim your free trial to view unlimited donors You've reached your limit of 5 f…" at bounding box center [481, 229] width 963 height 458
click at [741, 21] on div "Claim your free trial to view unlimited donors You've reached your limit of 5 f…" at bounding box center [481, 229] width 963 height 458
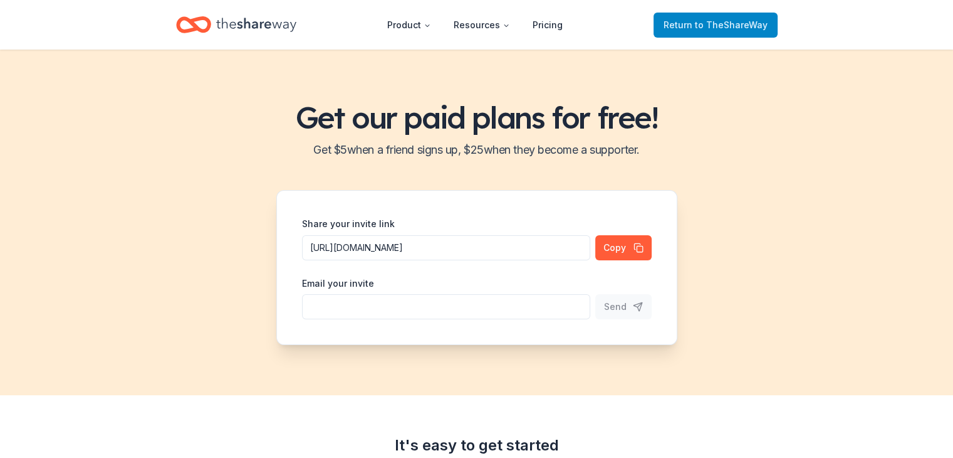
click at [735, 28] on span "to TheShareWay" at bounding box center [731, 24] width 73 height 11
click at [715, 21] on span "to TheShareWay" at bounding box center [731, 24] width 73 height 11
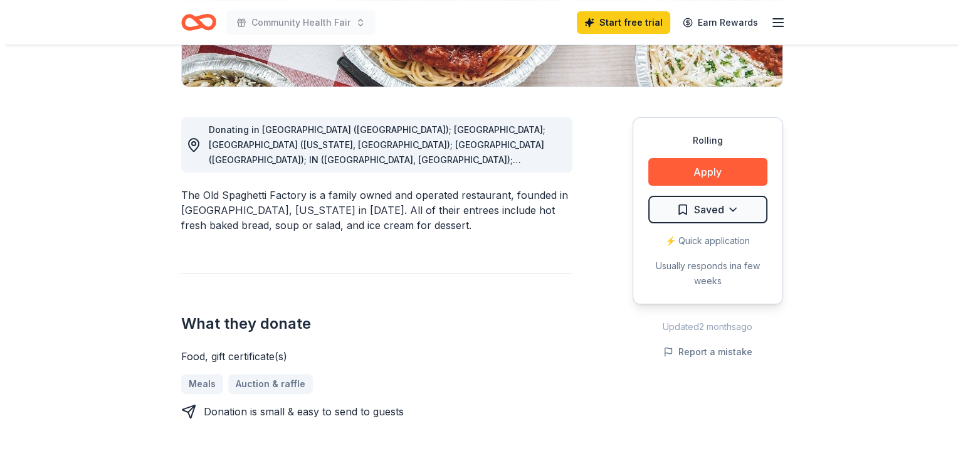
scroll to position [313, 0]
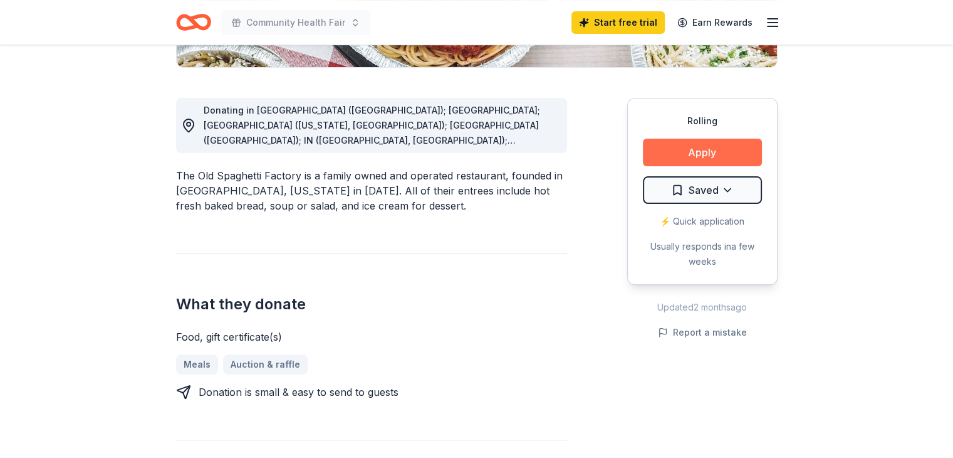
click at [662, 144] on button "Apply" at bounding box center [702, 153] width 119 height 28
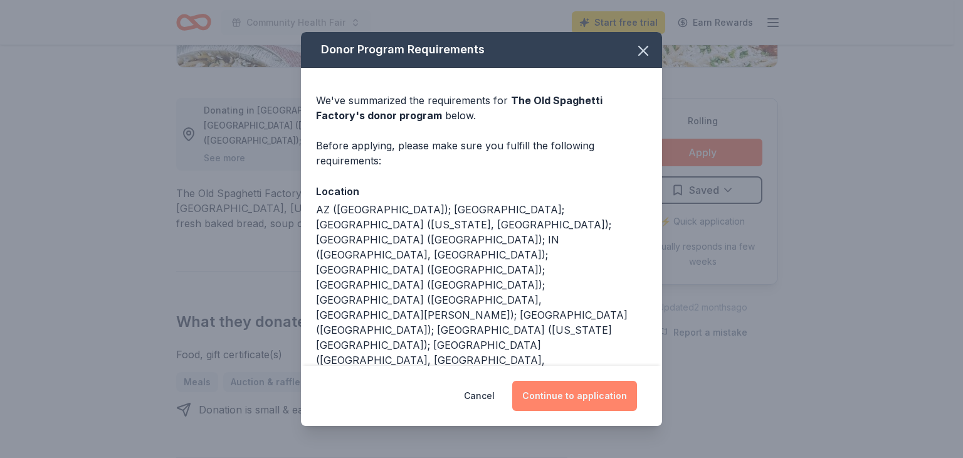
click at [573, 390] on button "Continue to application" at bounding box center [574, 395] width 125 height 30
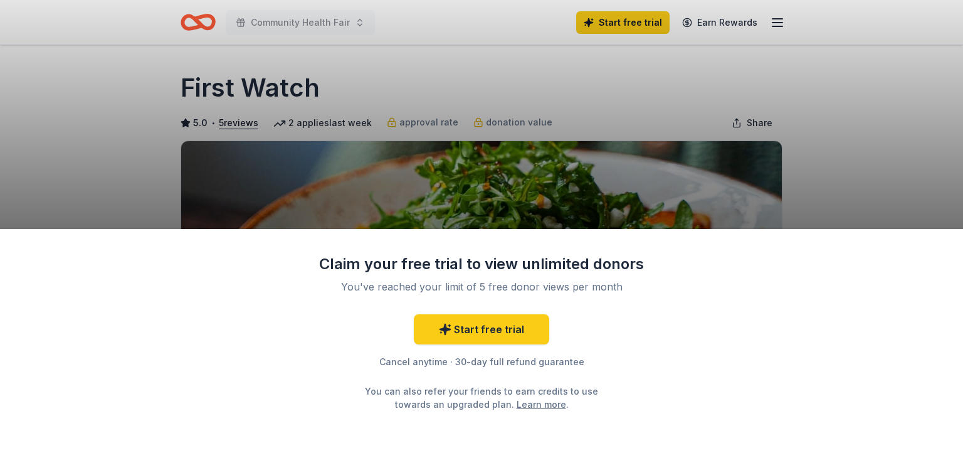
click at [856, 155] on div "Claim your free trial to view unlimited donors You've reached your limit of 5 f…" at bounding box center [481, 229] width 963 height 458
click at [274, 89] on div "Claim your free trial to view unlimited donors You've reached your limit of 5 f…" at bounding box center [481, 229] width 963 height 458
click at [516, 399] on link "Learn more" at bounding box center [541, 403] width 50 height 13
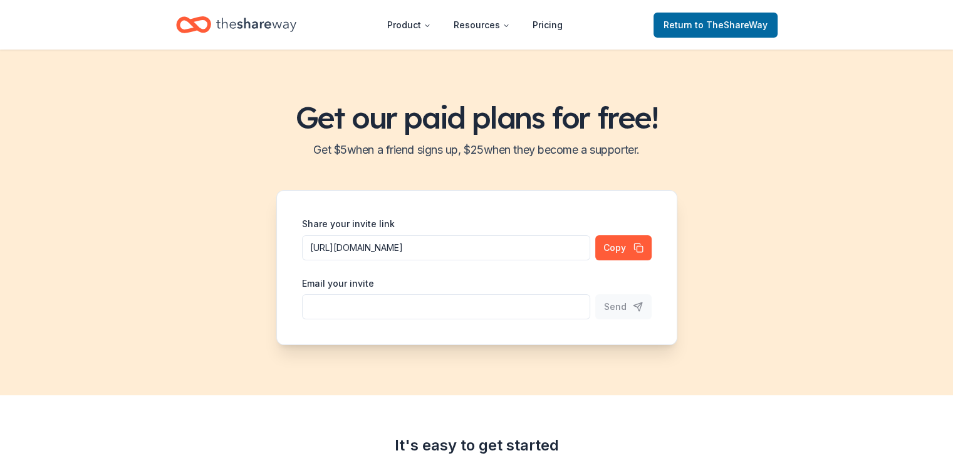
click at [530, 260] on input "Share your invite link" at bounding box center [446, 247] width 288 height 25
type input "lpowell@childnet.net"
click at [602, 305] on button "Send" at bounding box center [623, 306] width 56 height 25
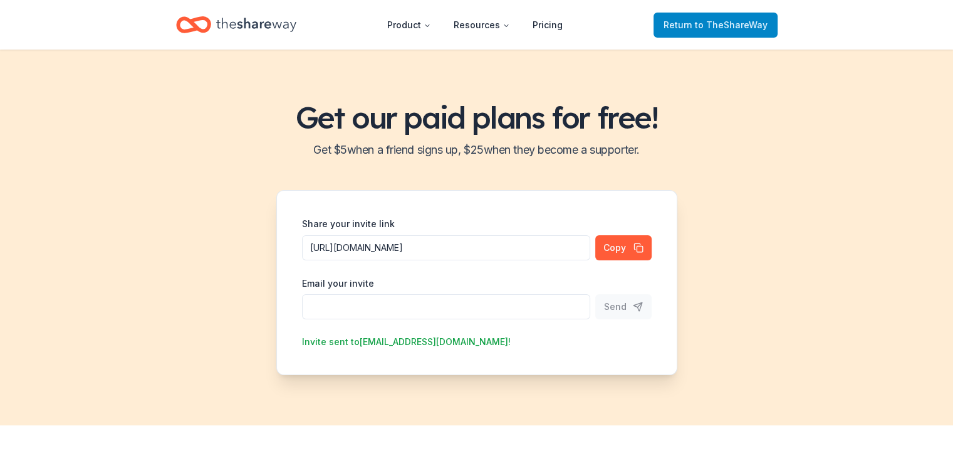
click at [740, 22] on span "to TheShareWay" at bounding box center [731, 24] width 73 height 11
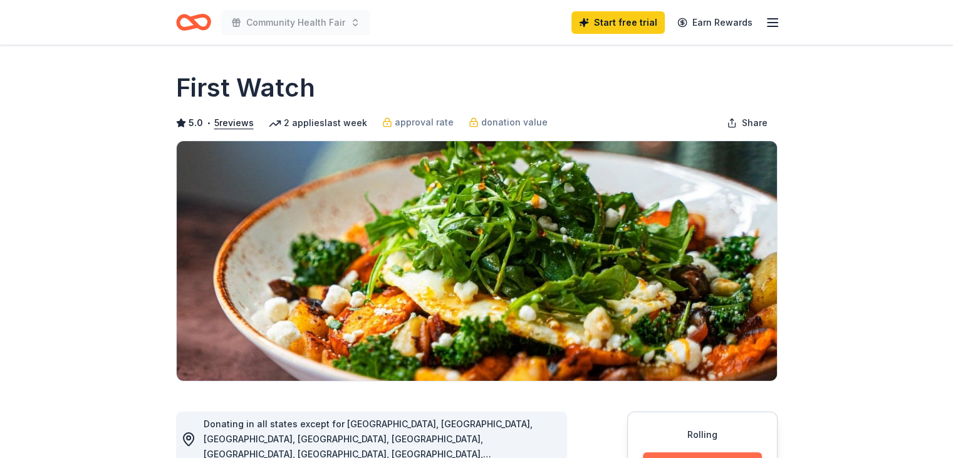
click at [736, 452] on button "Apply" at bounding box center [702, 466] width 119 height 28
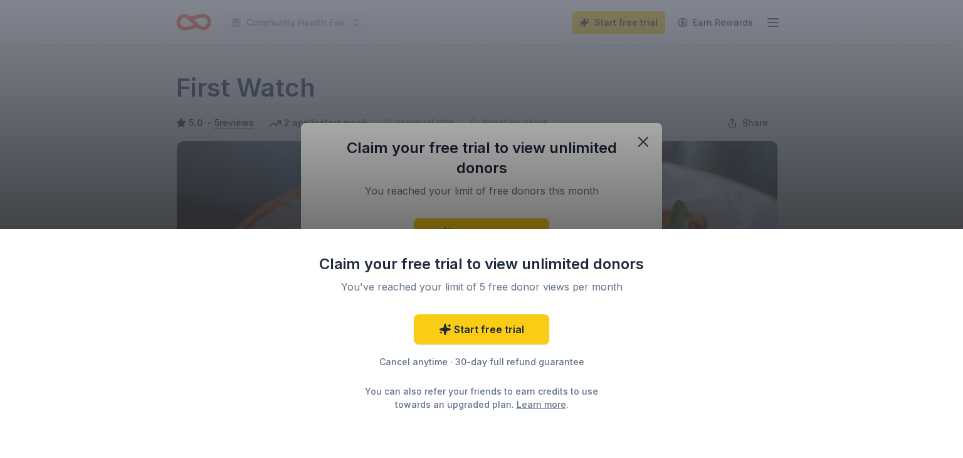
click at [644, 135] on div "Claim your free trial to view unlimited donors You've reached your limit of 5 f…" at bounding box center [481, 229] width 963 height 458
click at [641, 139] on div "Claim your free trial to view unlimited donors You've reached your limit of 5 f…" at bounding box center [481, 229] width 963 height 458
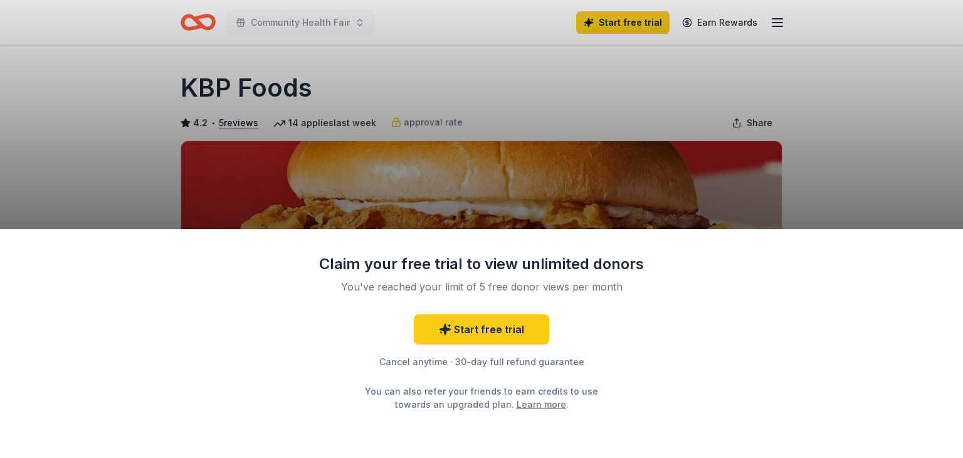
click at [551, 150] on div "Claim your free trial to view unlimited donors You've reached your limit of 5 f…" at bounding box center [481, 229] width 963 height 458
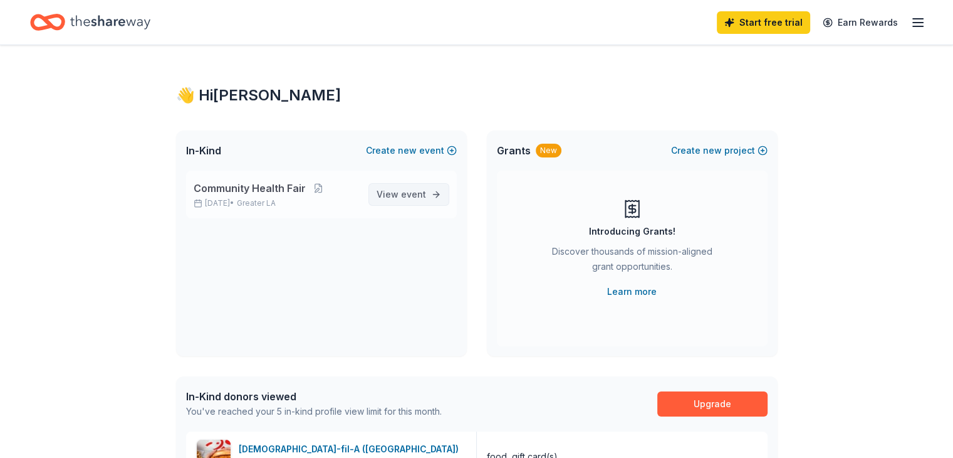
click at [380, 193] on span "View event" at bounding box center [402, 194] width 50 height 15
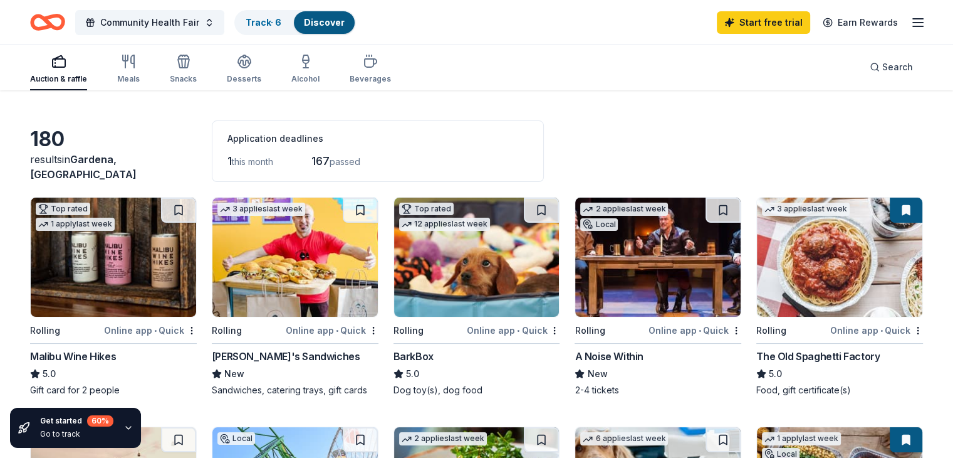
scroll to position [63, 0]
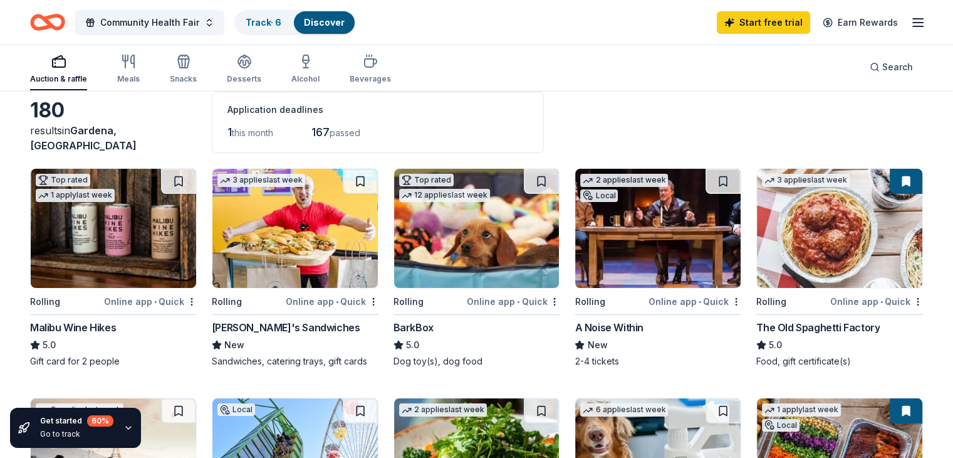
click at [288, 249] on img at bounding box center [294, 228] width 165 height 119
click at [272, 28] on div "Track · 6" at bounding box center [264, 22] width 56 height 23
click at [278, 18] on link "Track · 6" at bounding box center [264, 22] width 36 height 11
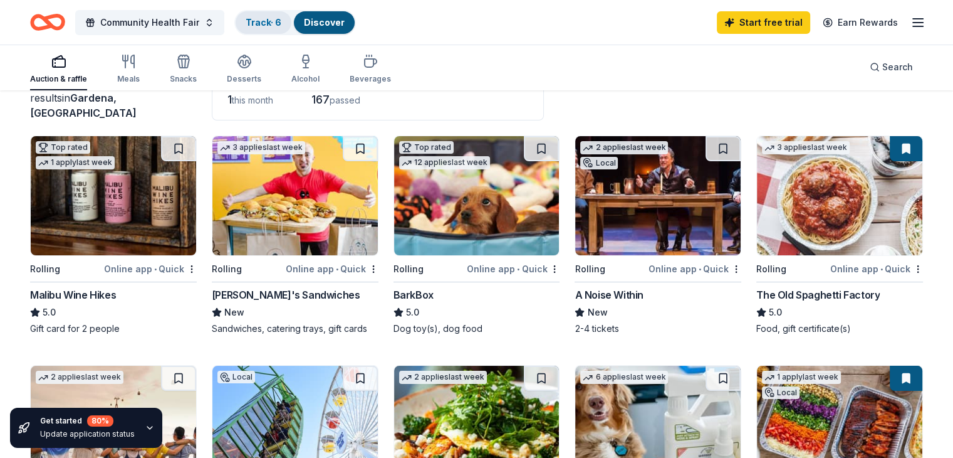
scroll to position [188, 0]
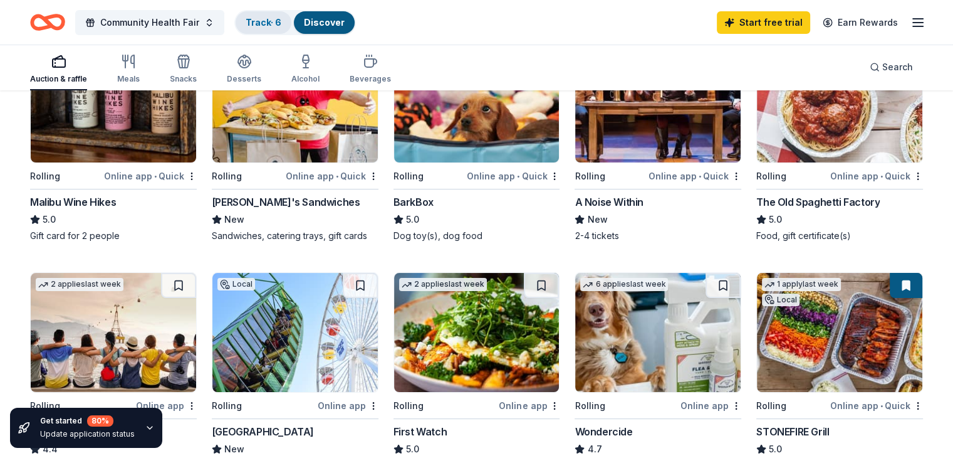
click at [274, 19] on link "Track · 6" at bounding box center [264, 22] width 36 height 11
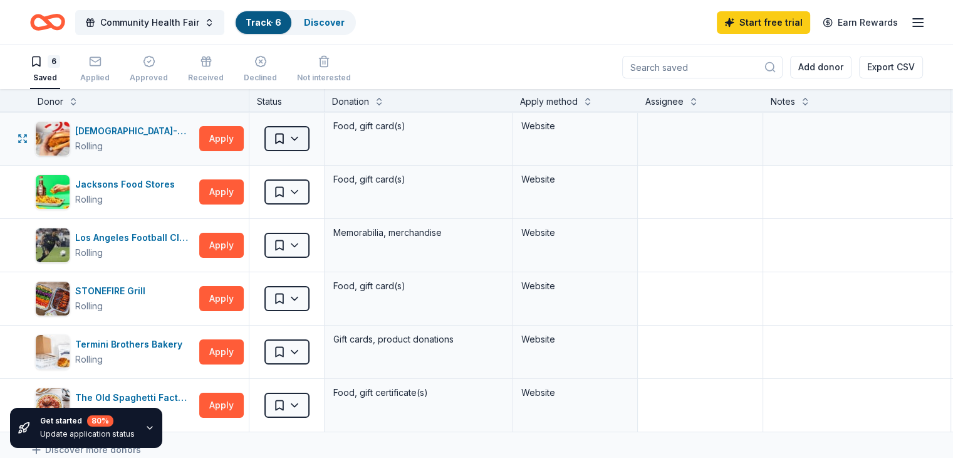
click at [320, 137] on html "Community Health Fair Track · 6 Discover Start free trial Earn Rewards 6 Saved …" at bounding box center [476, 229] width 953 height 458
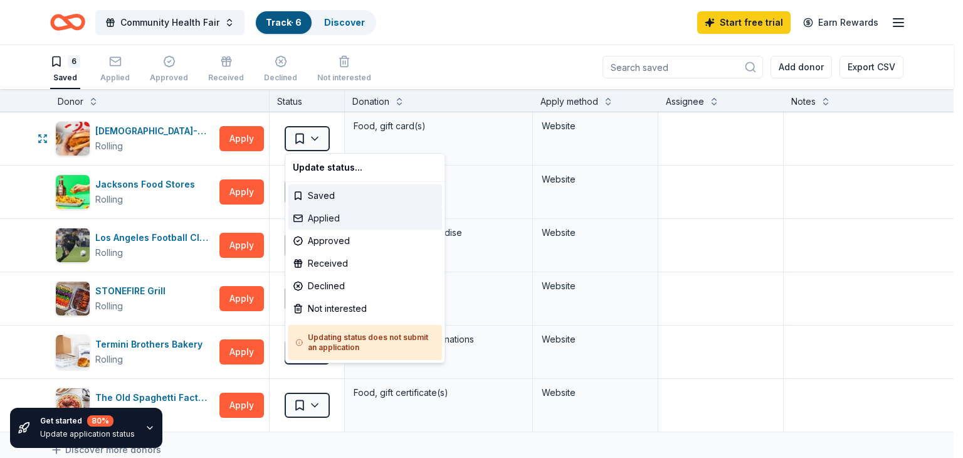
click at [316, 214] on div "Applied" at bounding box center [365, 218] width 154 height 23
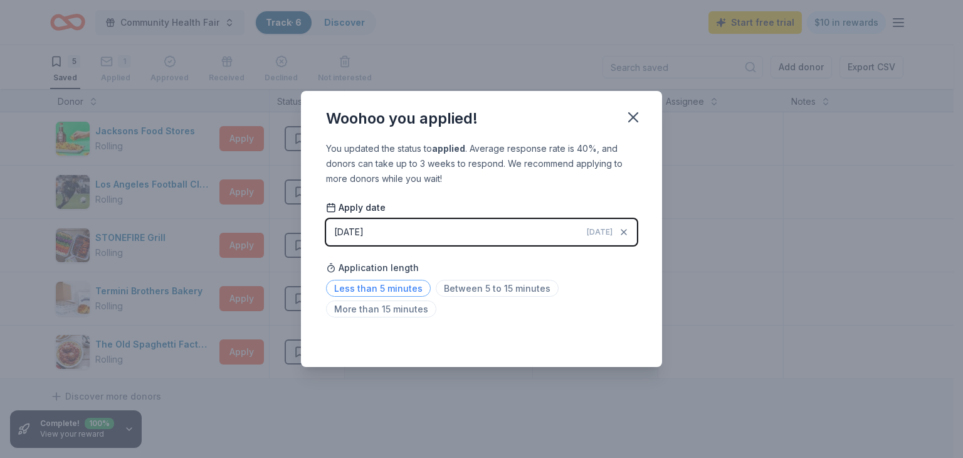
click at [368, 290] on span "Less than 5 minutes" at bounding box center [378, 288] width 105 height 17
click at [631, 116] on icon "button" at bounding box center [633, 117] width 9 height 9
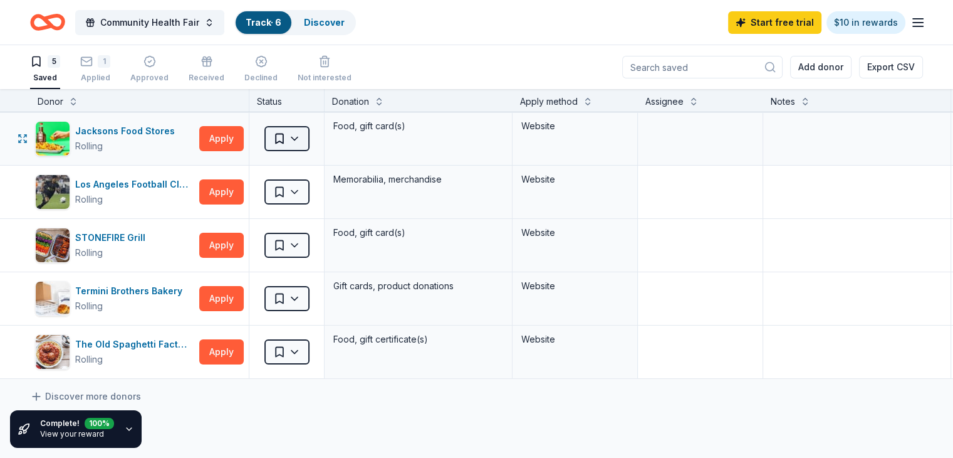
click at [312, 136] on html "Community Health Fair Track · 6 Discover Start free trial $10 in rewards 5 Save…" at bounding box center [476, 229] width 953 height 458
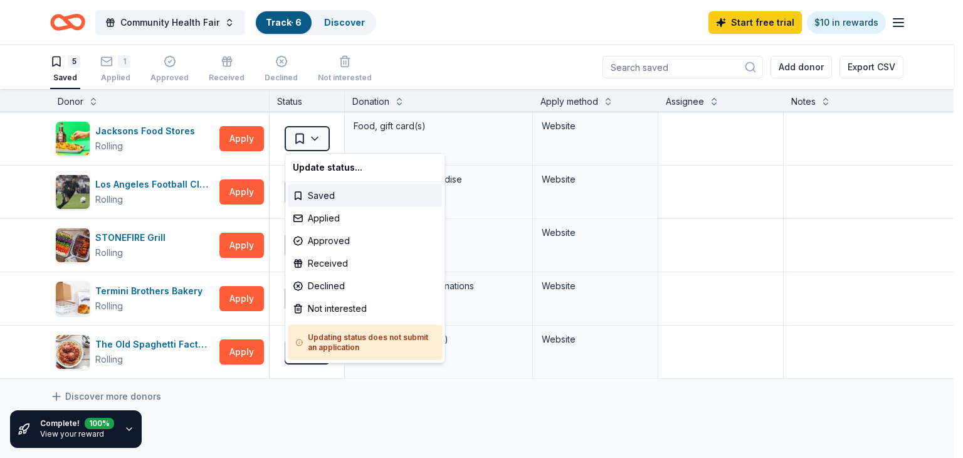
click at [251, 383] on html "Community Health Fair Track · 6 Discover Start free trial $10 in rewards 5 Save…" at bounding box center [481, 229] width 963 height 458
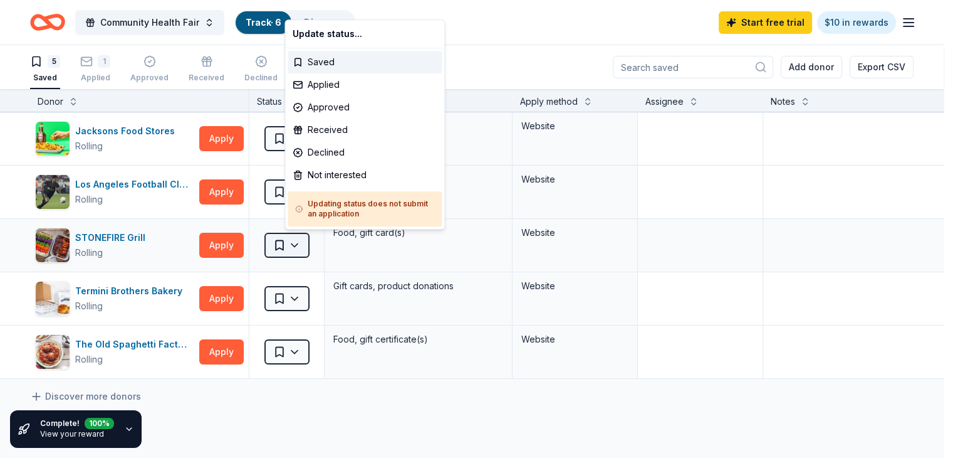
click at [318, 244] on html "Community Health Fair Track · 6 Discover Start free trial $10 in rewards 5 Save…" at bounding box center [476, 229] width 953 height 458
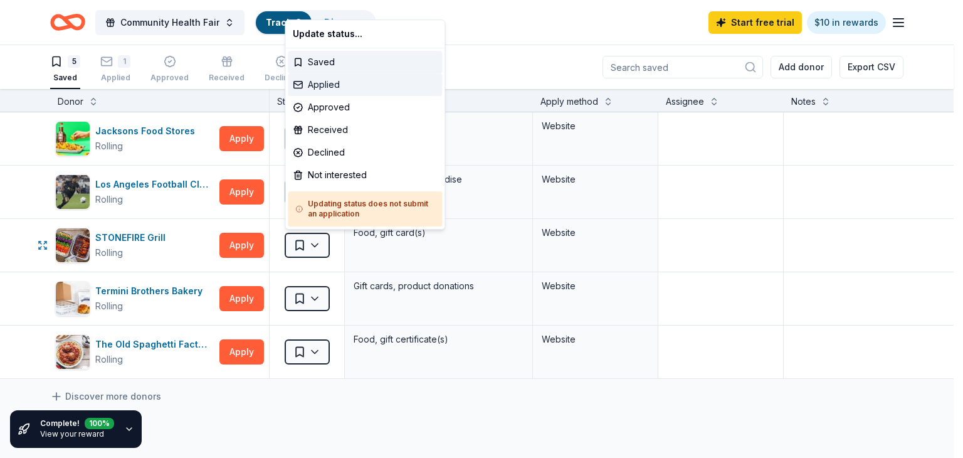
click at [325, 87] on div "Applied" at bounding box center [365, 84] width 154 height 23
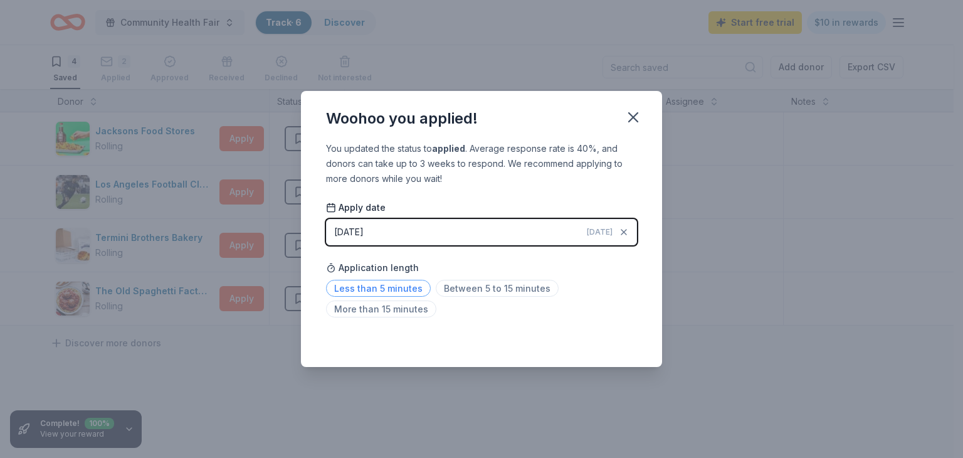
click at [397, 288] on span "Less than 5 minutes" at bounding box center [378, 288] width 105 height 17
click at [631, 121] on icon "button" at bounding box center [633, 117] width 18 height 18
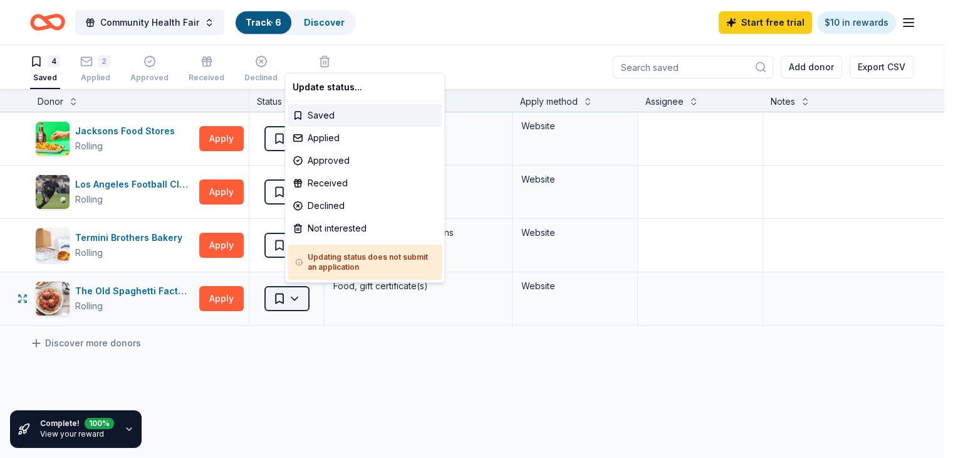
click at [321, 298] on html "Community Health Fair Track · 6 Discover Start free trial $10 in rewards 4 Save…" at bounding box center [476, 229] width 953 height 458
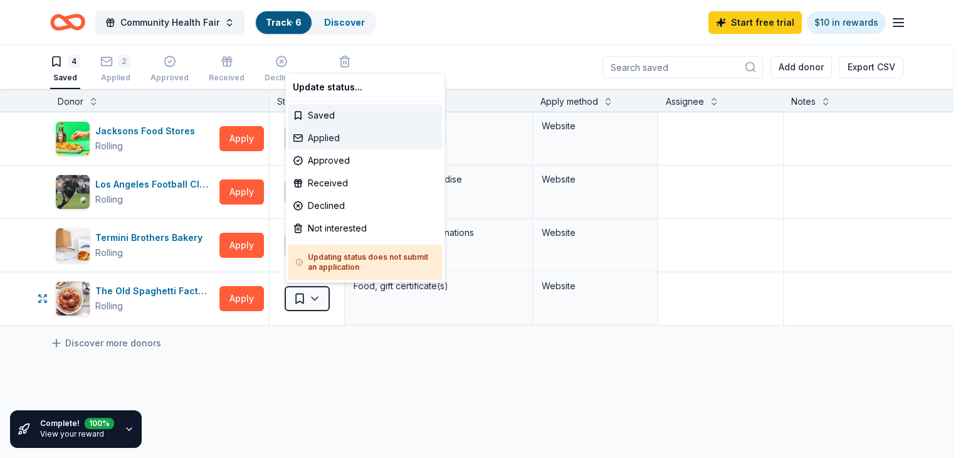
click at [343, 137] on div "Applied" at bounding box center [365, 138] width 154 height 23
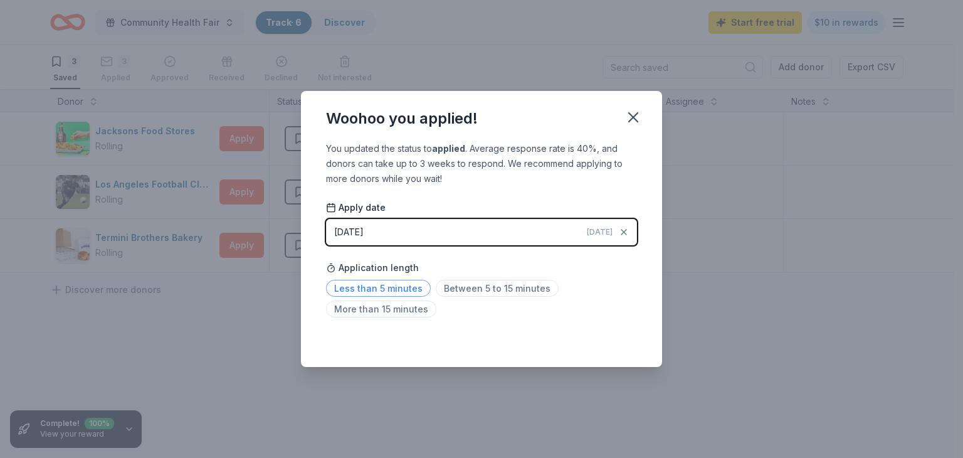
click at [397, 286] on span "Less than 5 minutes" at bounding box center [378, 288] width 105 height 17
click at [639, 116] on icon "button" at bounding box center [633, 117] width 18 height 18
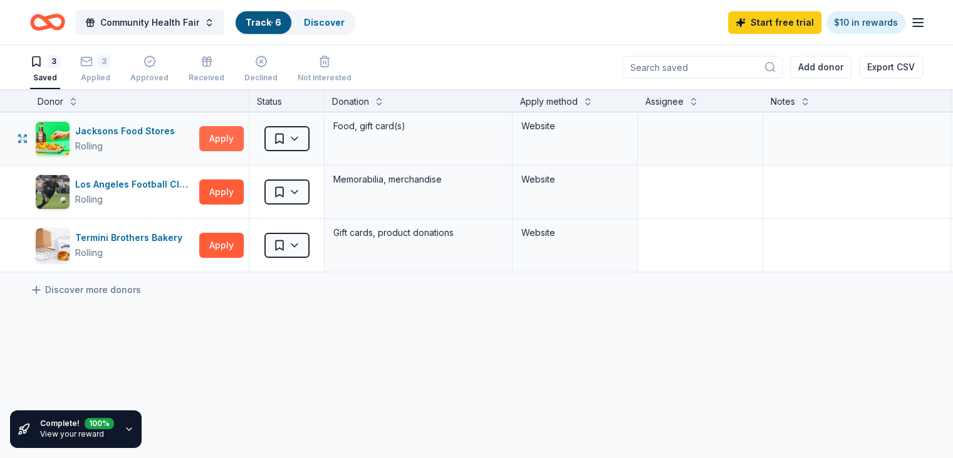
click at [244, 133] on button "Apply" at bounding box center [221, 138] width 44 height 25
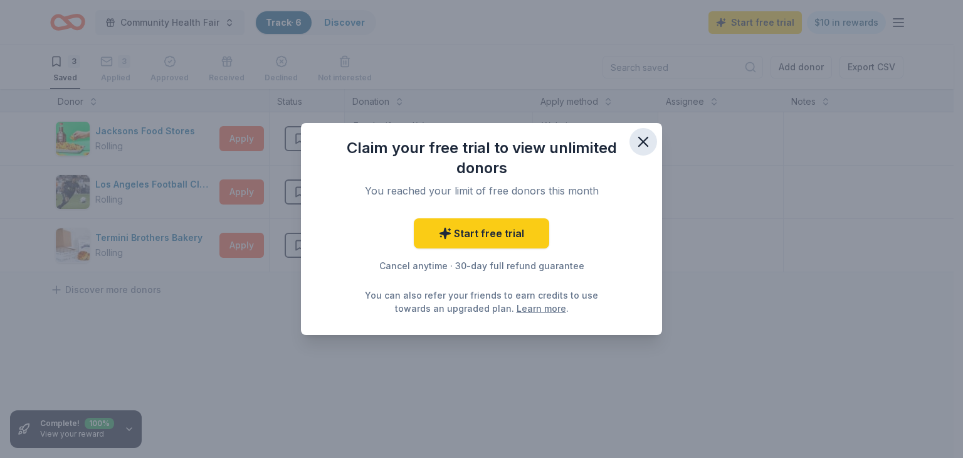
click at [643, 141] on icon "button" at bounding box center [643, 141] width 9 height 9
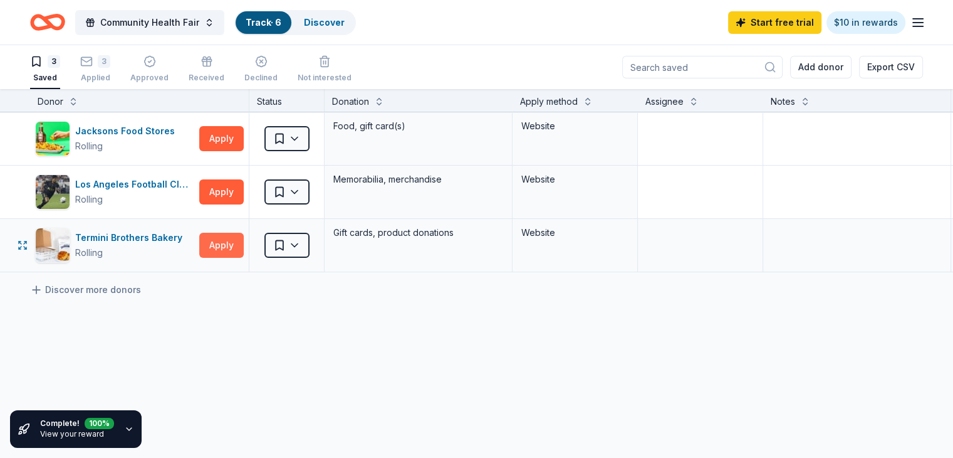
click at [233, 246] on button "Apply" at bounding box center [221, 245] width 44 height 25
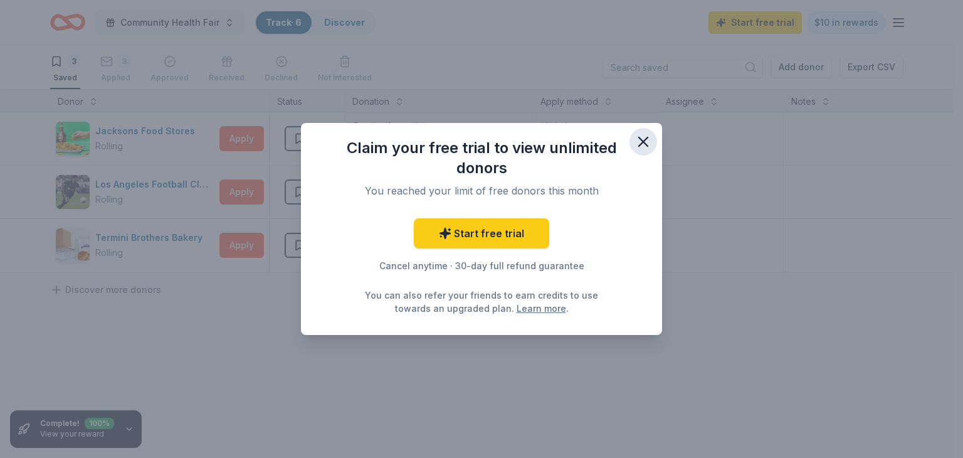
click at [648, 141] on icon "button" at bounding box center [643, 142] width 18 height 18
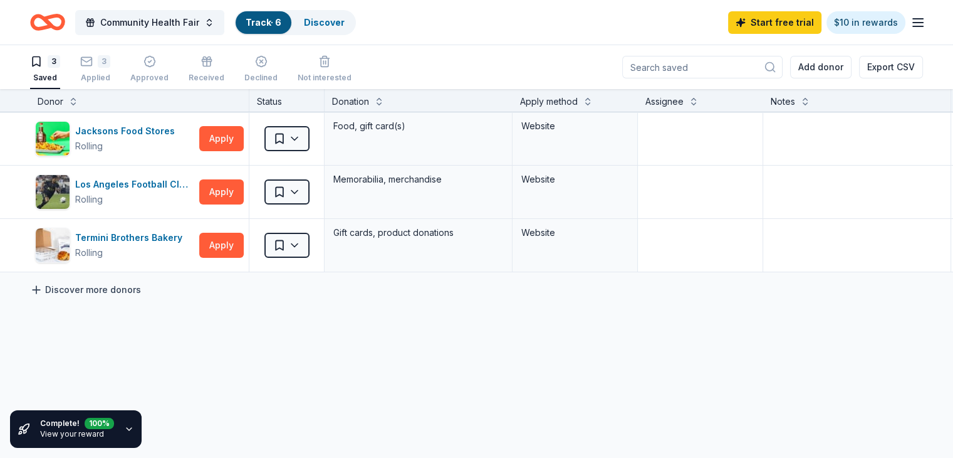
click at [43, 287] on icon at bounding box center [36, 289] width 13 height 13
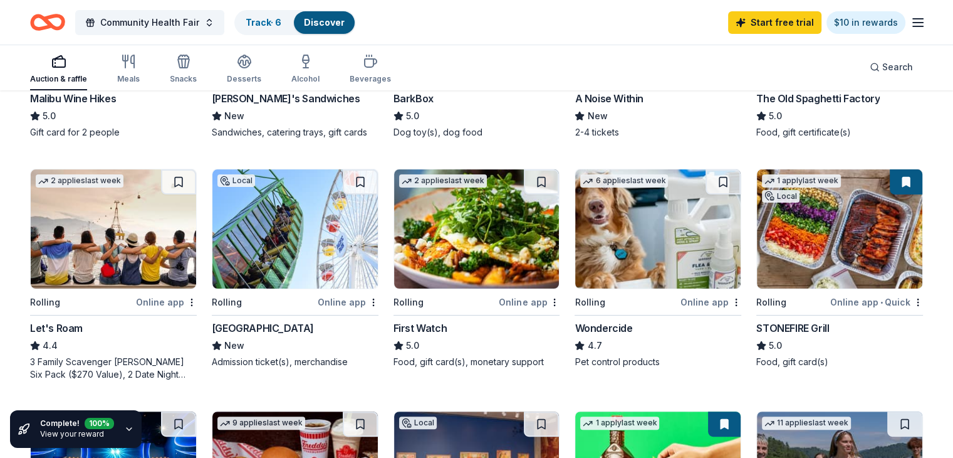
scroll to position [313, 0]
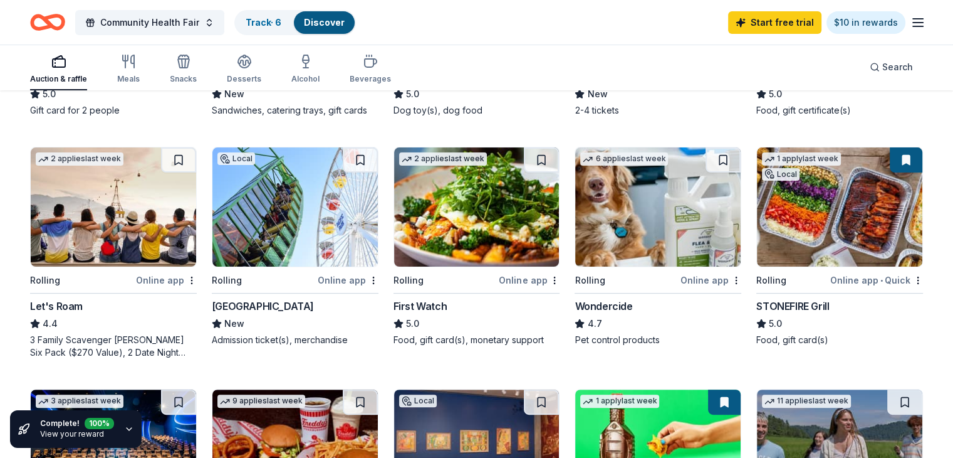
click at [451, 199] on img at bounding box center [476, 206] width 165 height 119
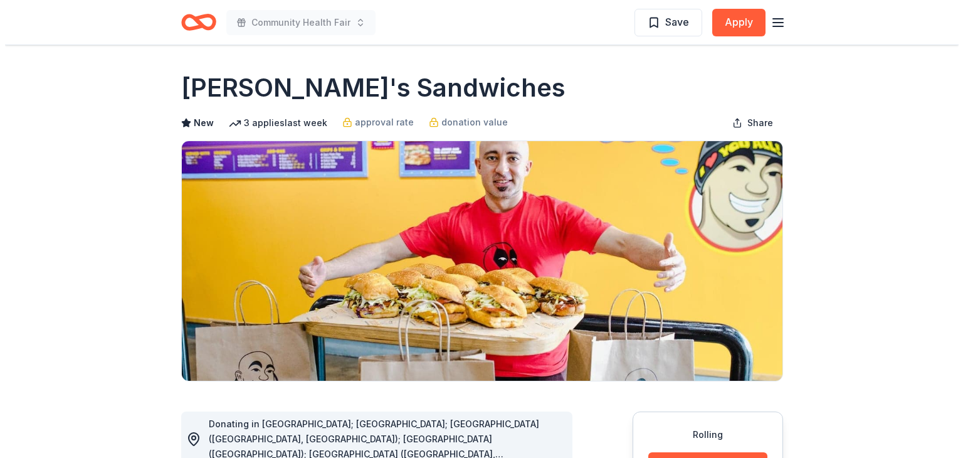
scroll to position [125, 0]
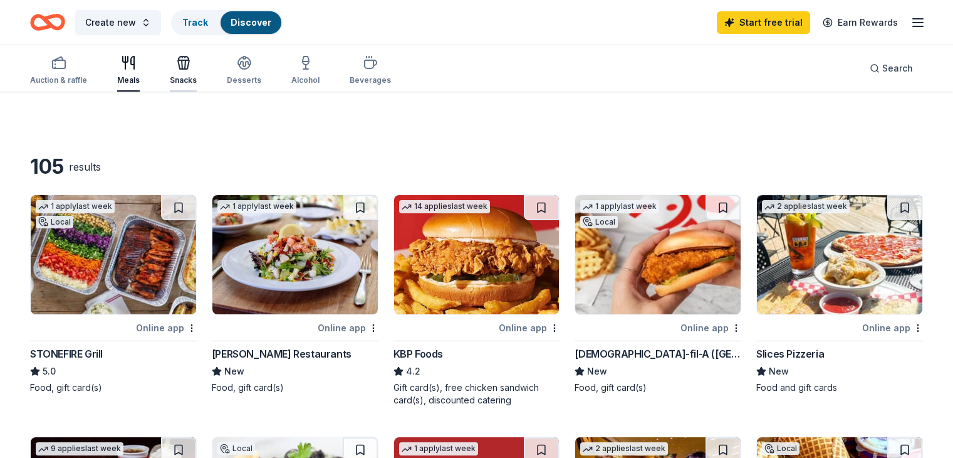
scroll to position [251, 0]
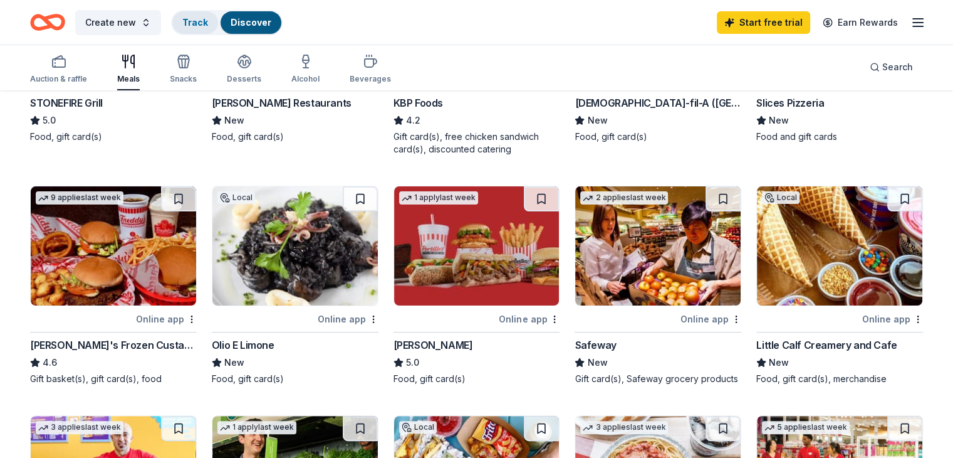
click at [207, 24] on link "Track" at bounding box center [195, 22] width 26 height 11
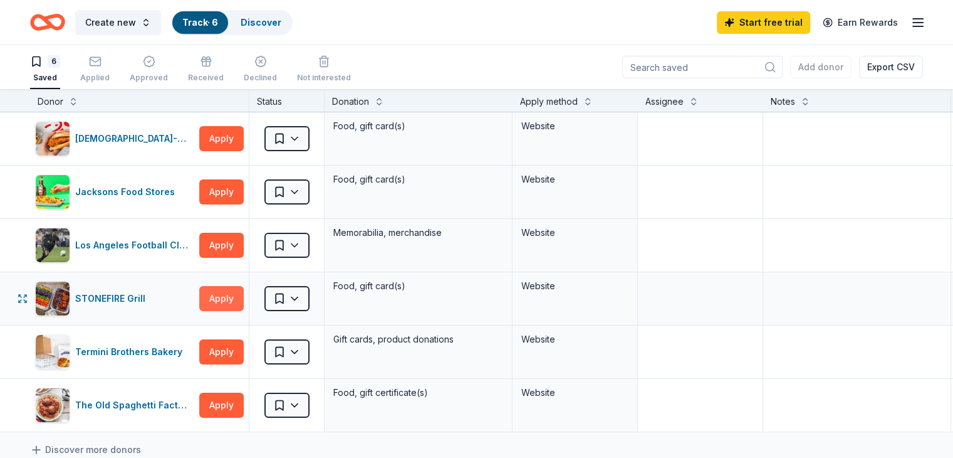
click at [244, 296] on button "Apply" at bounding box center [221, 298] width 44 height 25
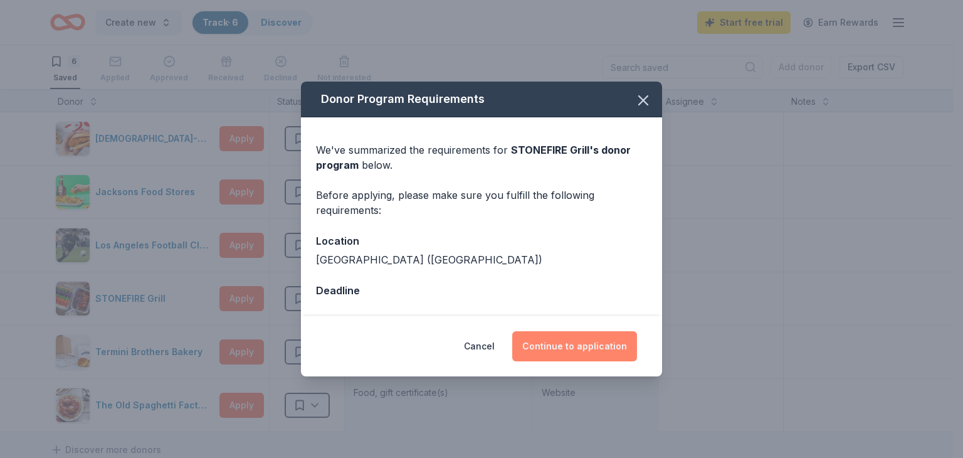
click at [587, 348] on button "Continue to application" at bounding box center [574, 346] width 125 height 30
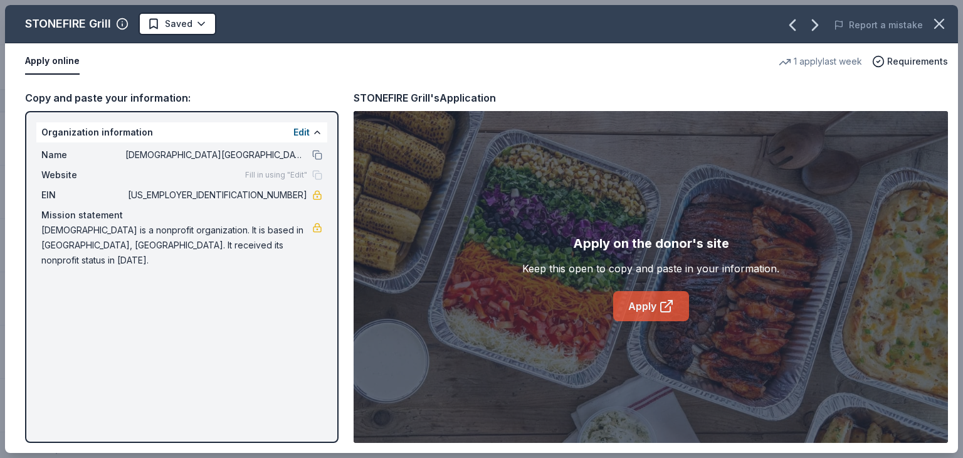
click at [639, 296] on link "Apply" at bounding box center [651, 306] width 76 height 30
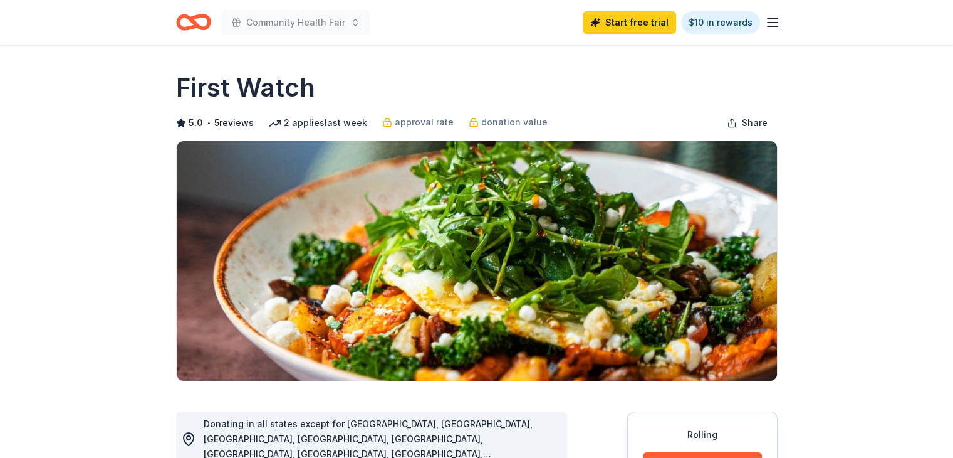
drag, startPoint x: 666, startPoint y: 433, endPoint x: 666, endPoint y: 446, distance: 12.5
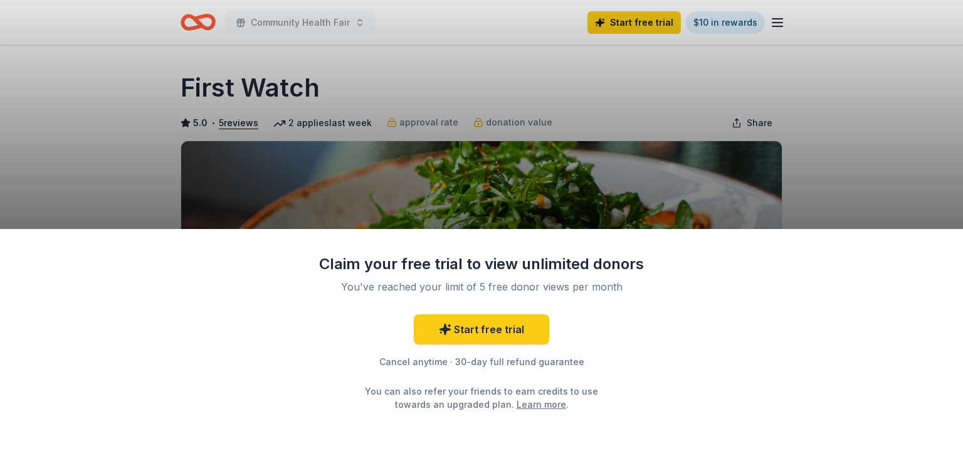
click at [666, 454] on div "Claim your free trial to view unlimited donors You've reached your limit of 5 f…" at bounding box center [481, 343] width 963 height 229
